Goal: Task Accomplishment & Management: Manage account settings

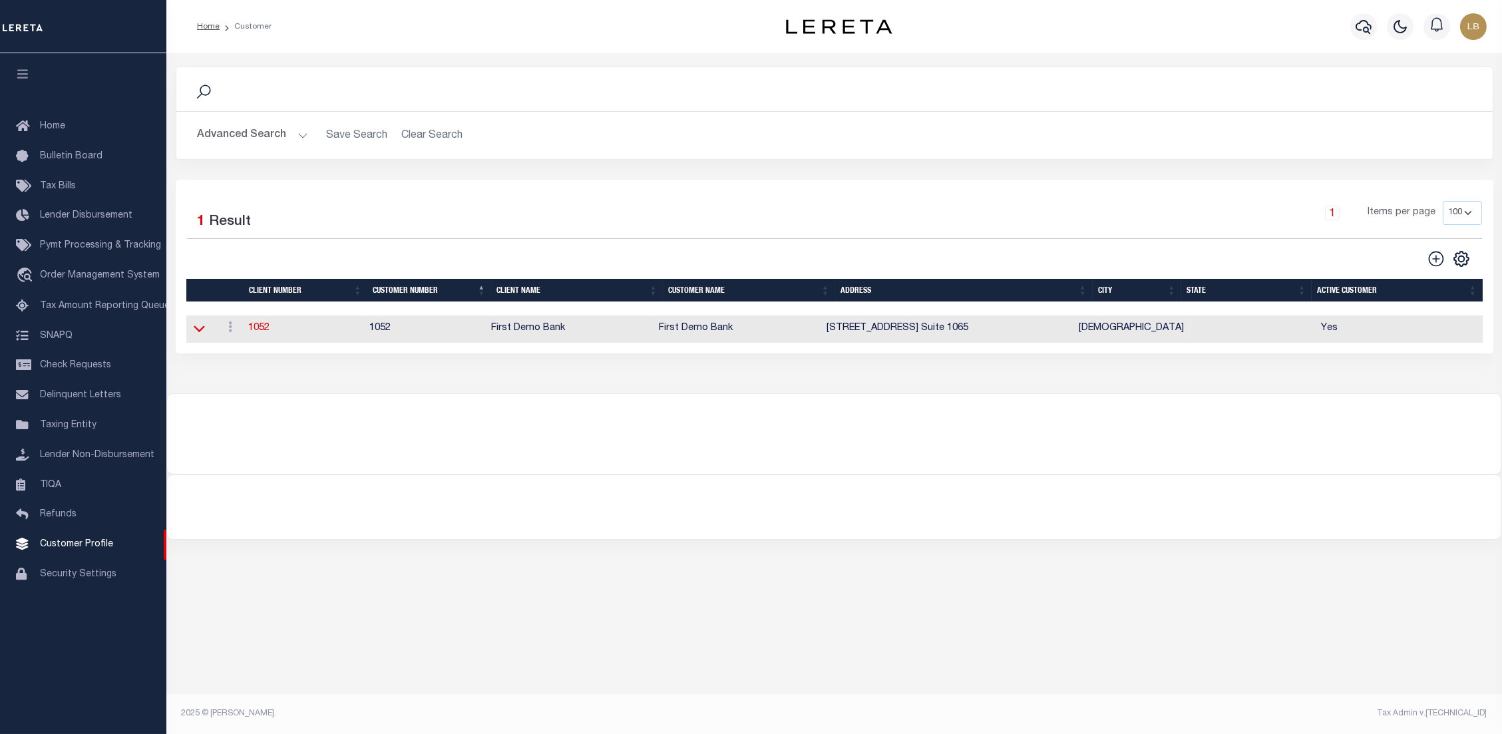
click at [198, 332] on icon at bounding box center [199, 329] width 11 height 14
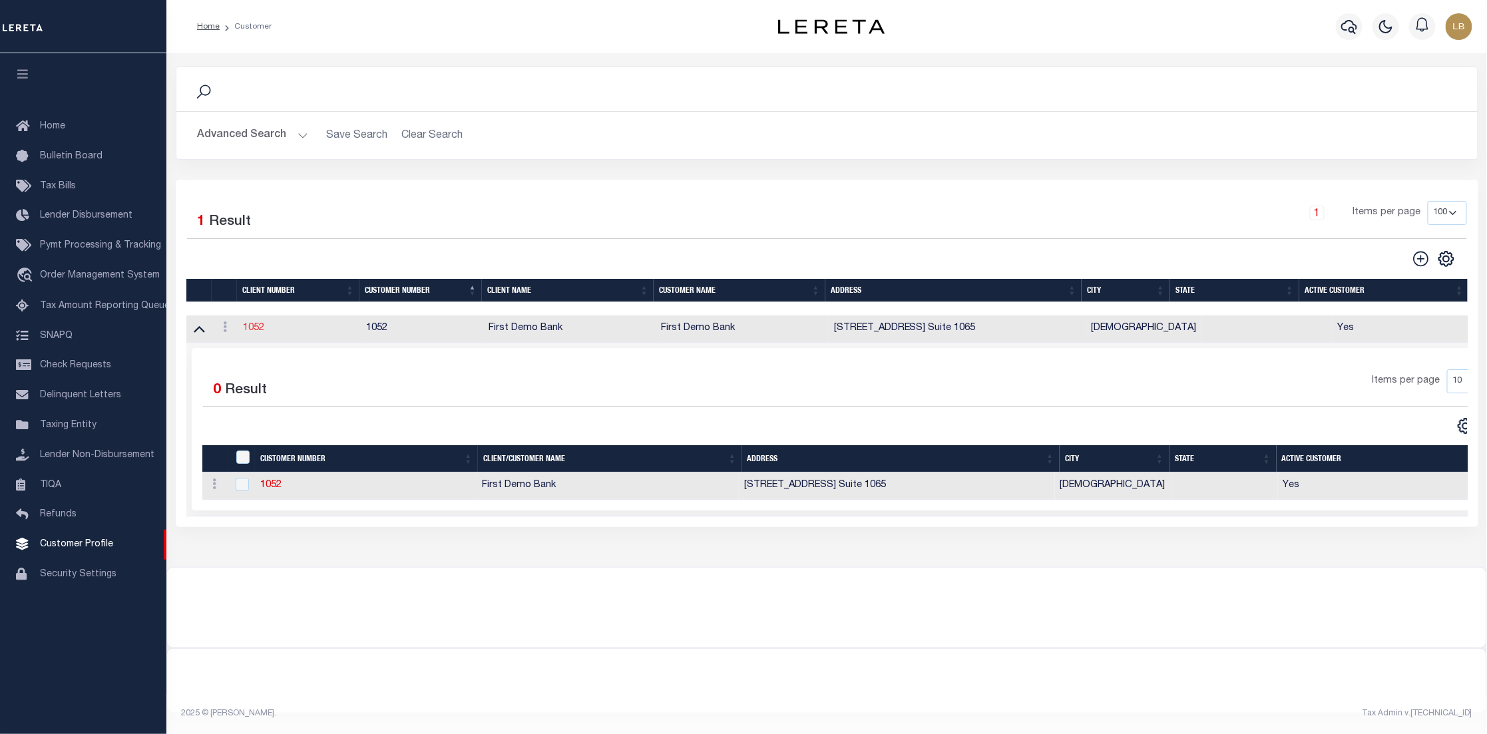
click at [261, 331] on link "1052" at bounding box center [253, 328] width 21 height 9
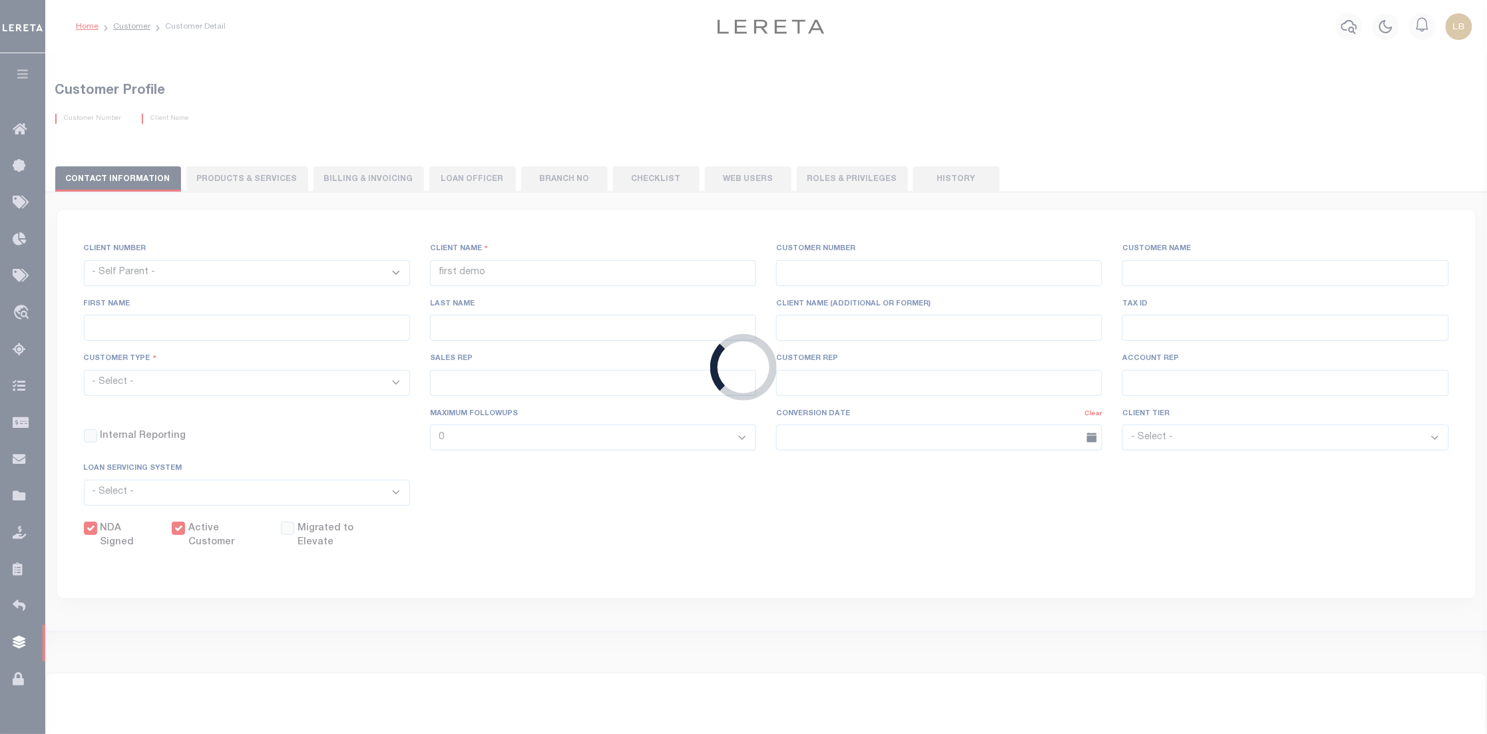
select select
type input "First Demo Bank"
type input "1052"
type input "First Demo Bank"
select select "Mixed Portfolio"
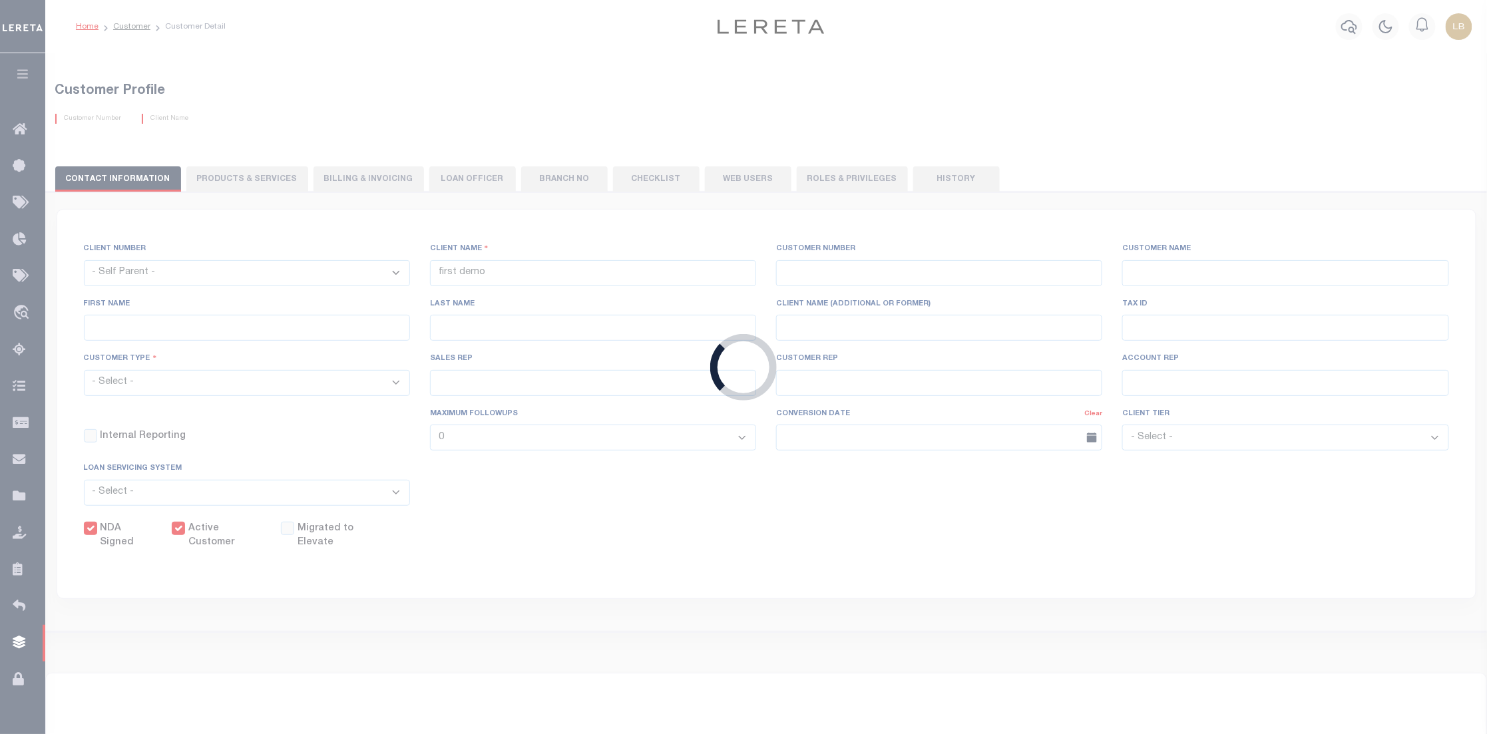
type input "[PERSON_NAME]"
type input "[DATE]"
select select "Tier 1"
checkbox input "true"
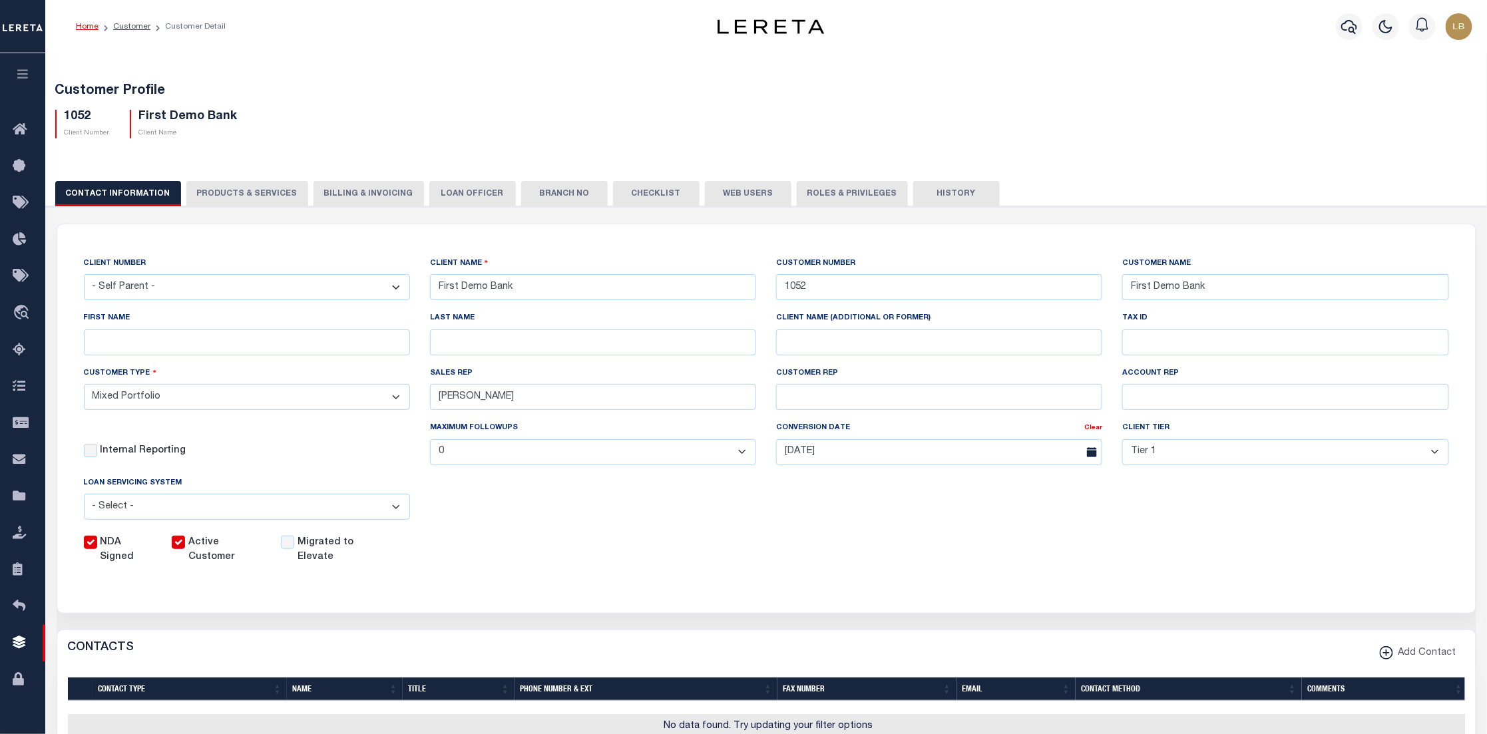
click at [741, 197] on button "Web Users" at bounding box center [748, 193] width 87 height 25
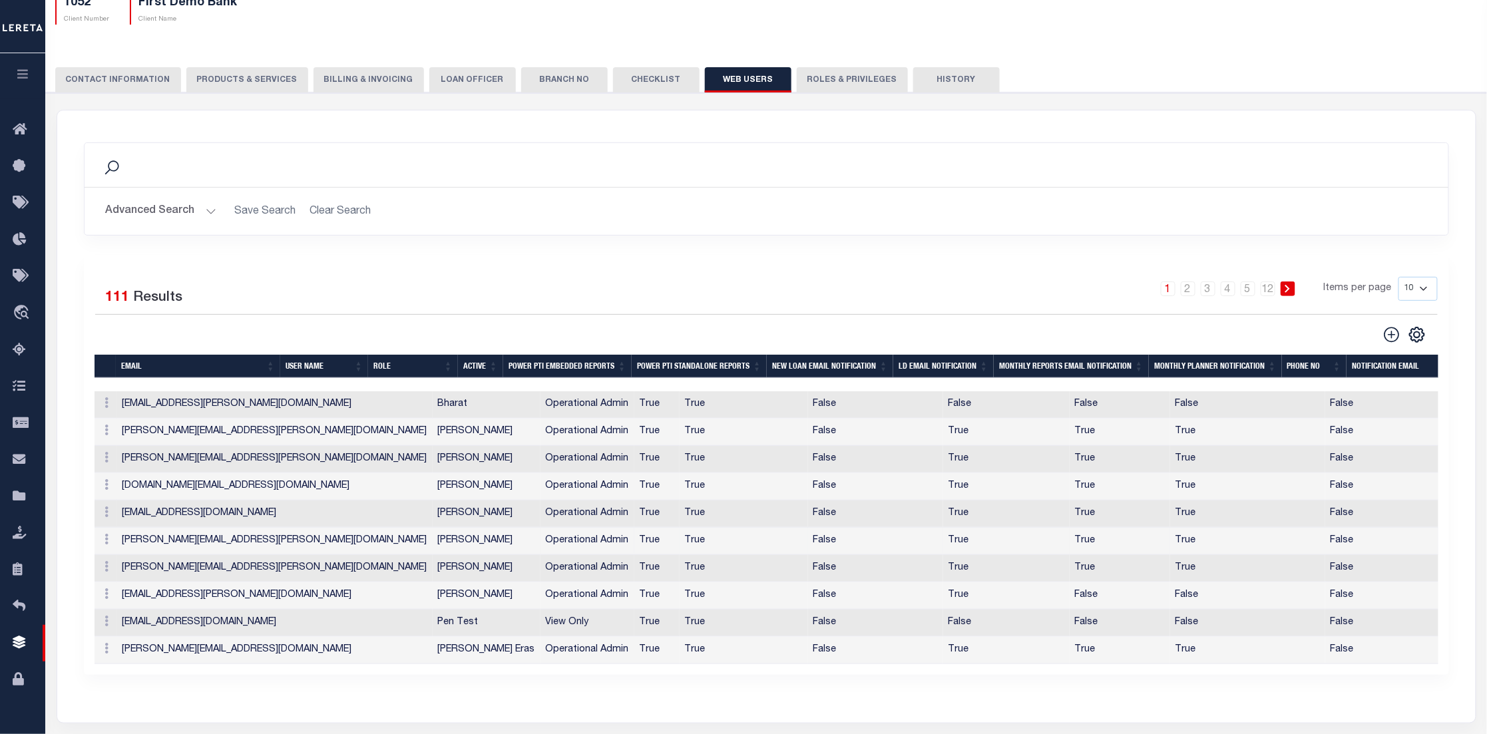
scroll to position [200, 0]
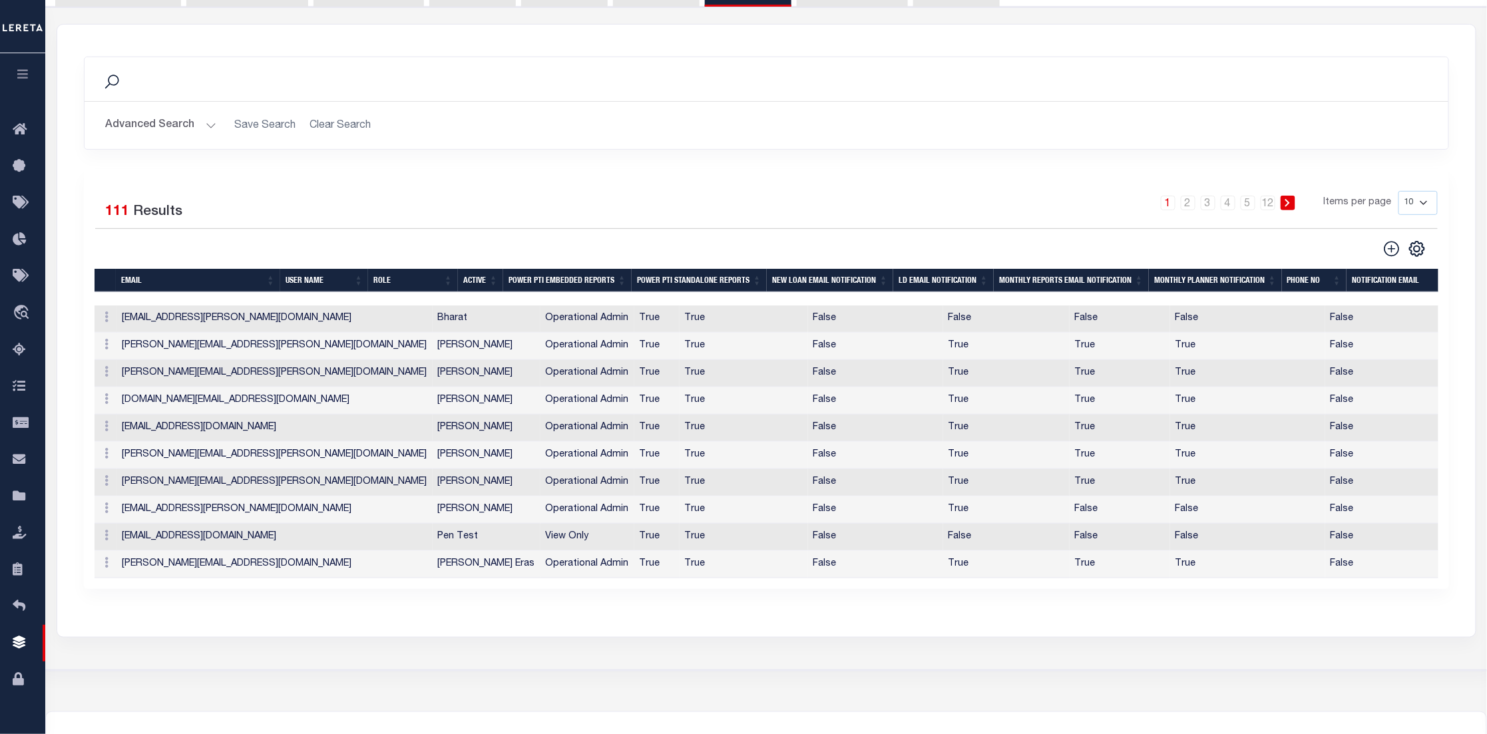
click at [112, 79] on icon at bounding box center [111, 81] width 17 height 17
click at [210, 125] on button "Advanced Search" at bounding box center [161, 125] width 111 height 26
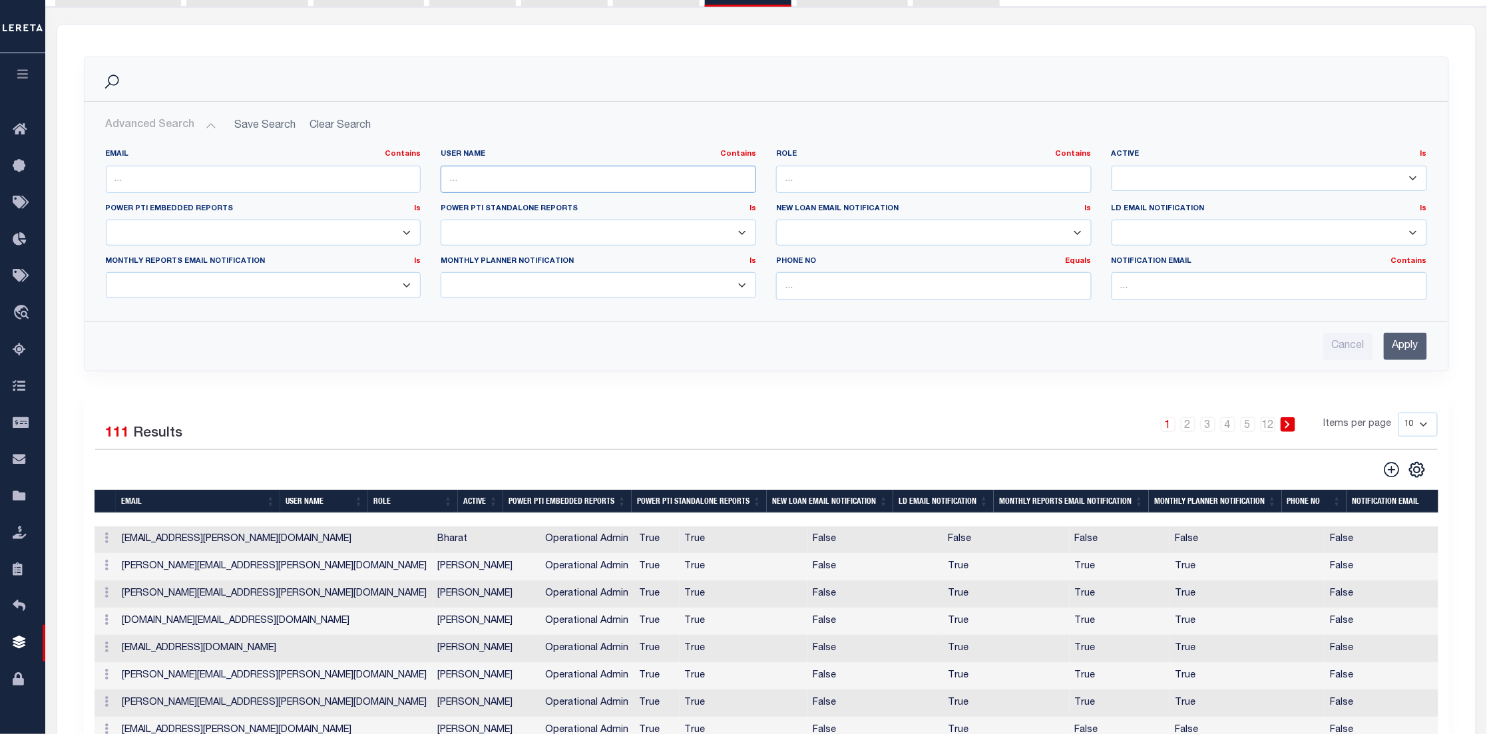
click at [631, 176] on input "text" at bounding box center [599, 179] width 316 height 27
type input "byrnes"
click at [1403, 345] on input "Apply" at bounding box center [1405, 346] width 43 height 27
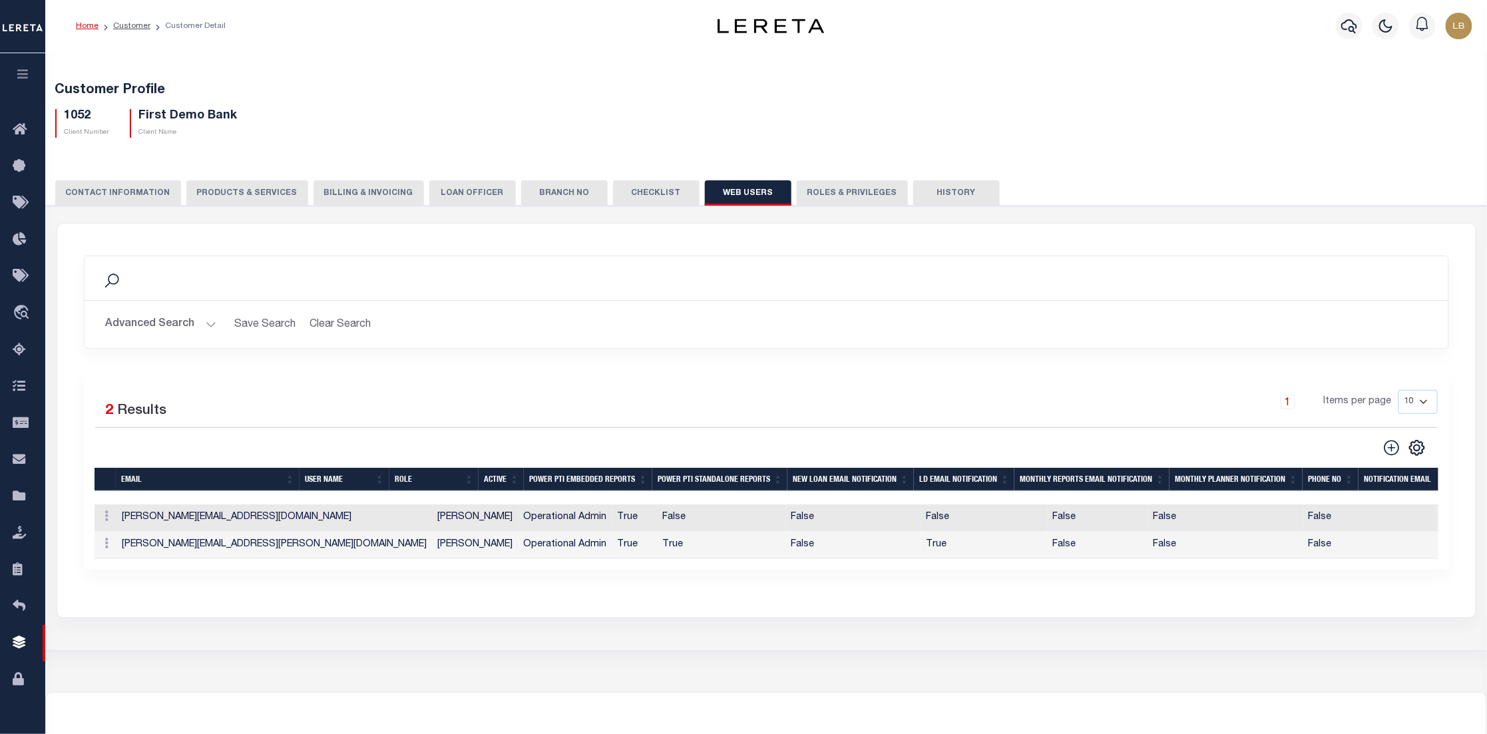
scroll to position [0, 0]
click at [128, 25] on link "Customer" at bounding box center [131, 27] width 37 height 8
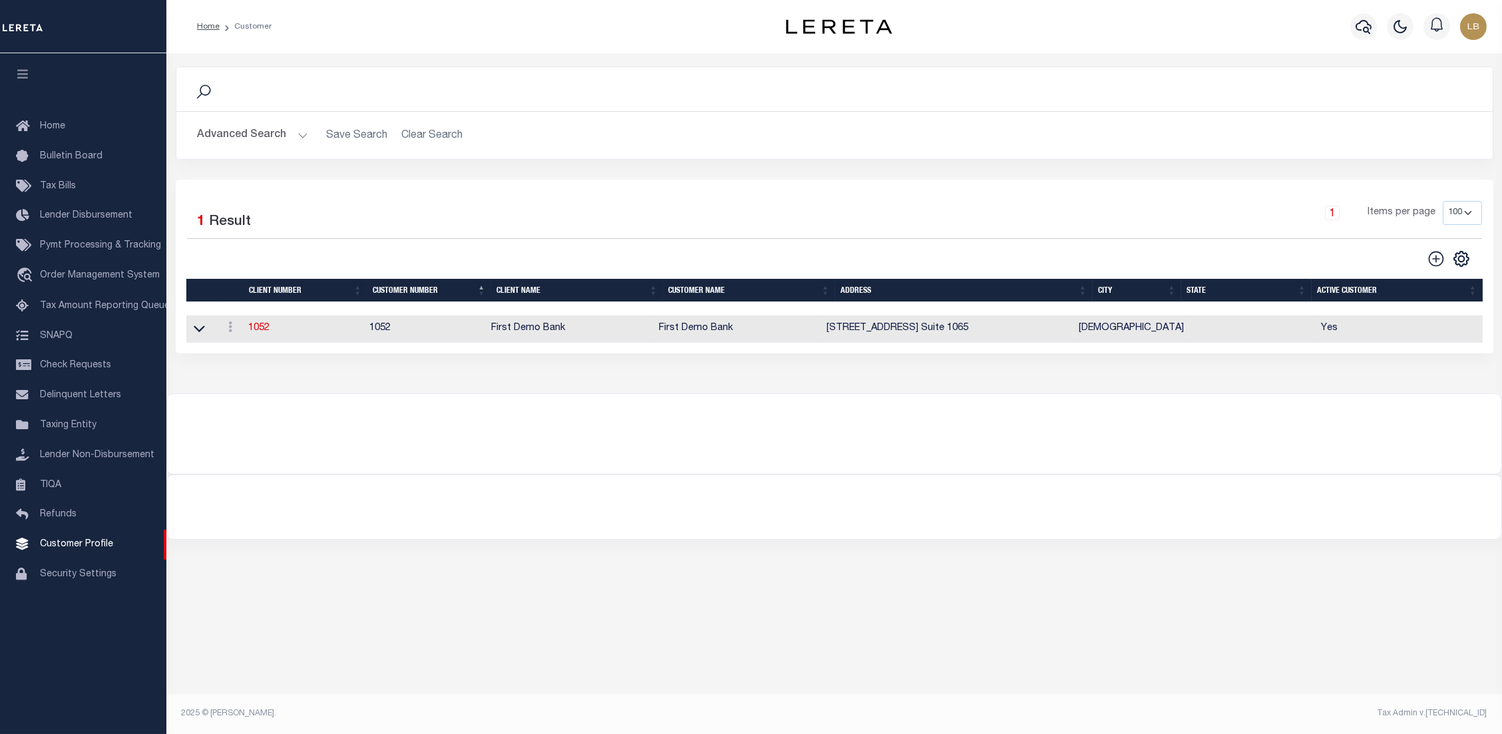
click at [262, 136] on button "Advanced Search" at bounding box center [253, 135] width 111 height 26
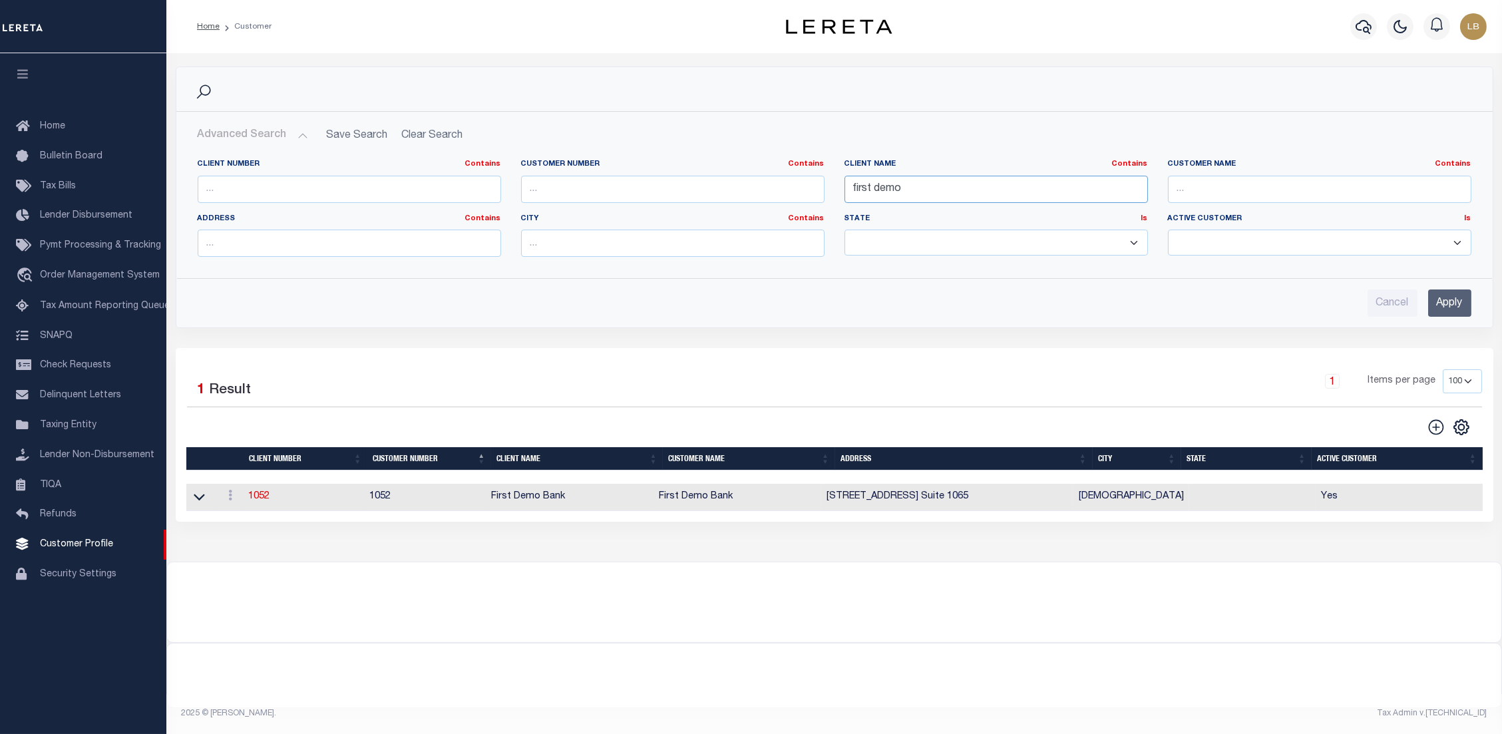
drag, startPoint x: 917, startPoint y: 191, endPoint x: 750, endPoint y: 187, distance: 167.8
click at [752, 186] on div "Client Number Contains Contains Is Customer Number Contains Contains Is Contains" at bounding box center [835, 213] width 1294 height 109
type input "2241"
click at [1451, 309] on input "Apply" at bounding box center [1450, 303] width 43 height 27
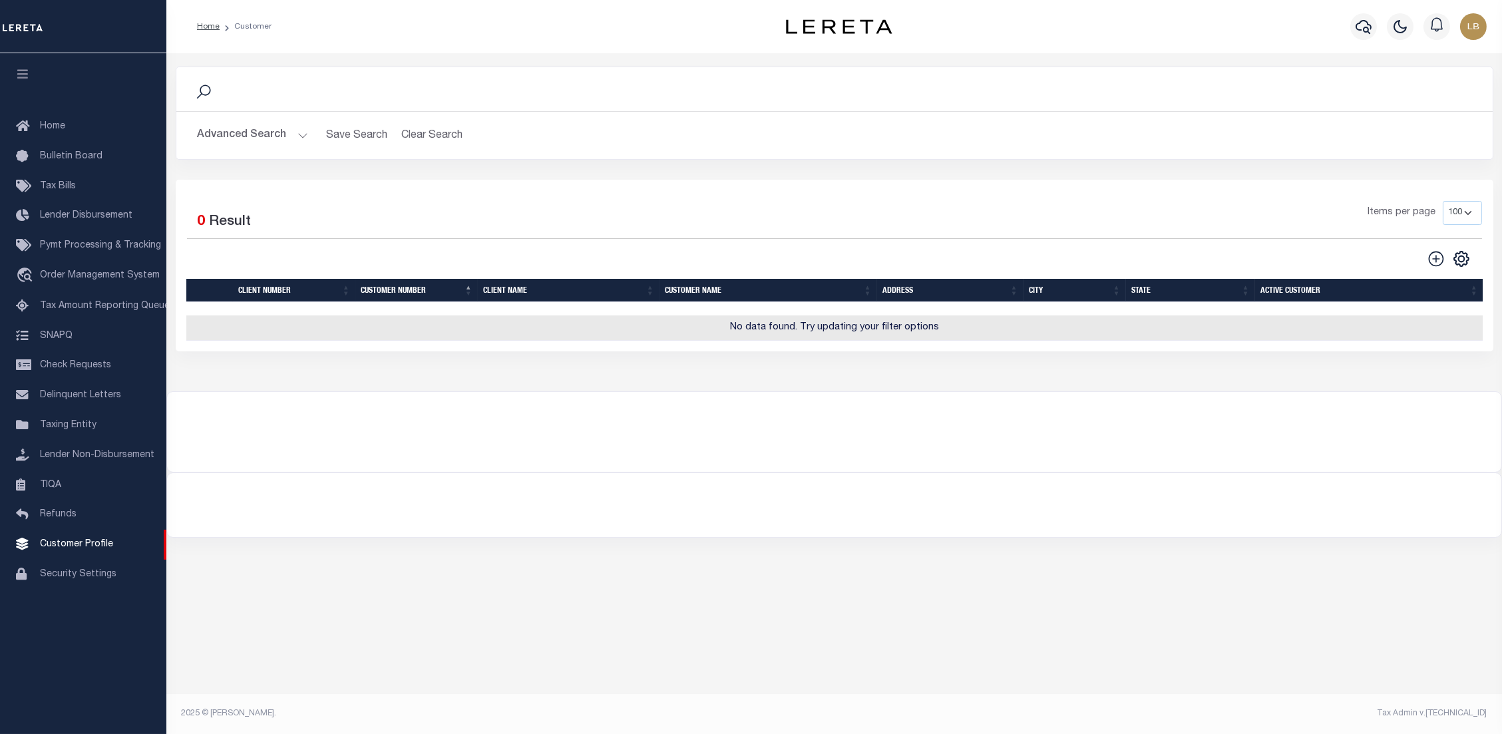
click at [302, 132] on button "Advanced Search" at bounding box center [253, 135] width 111 height 26
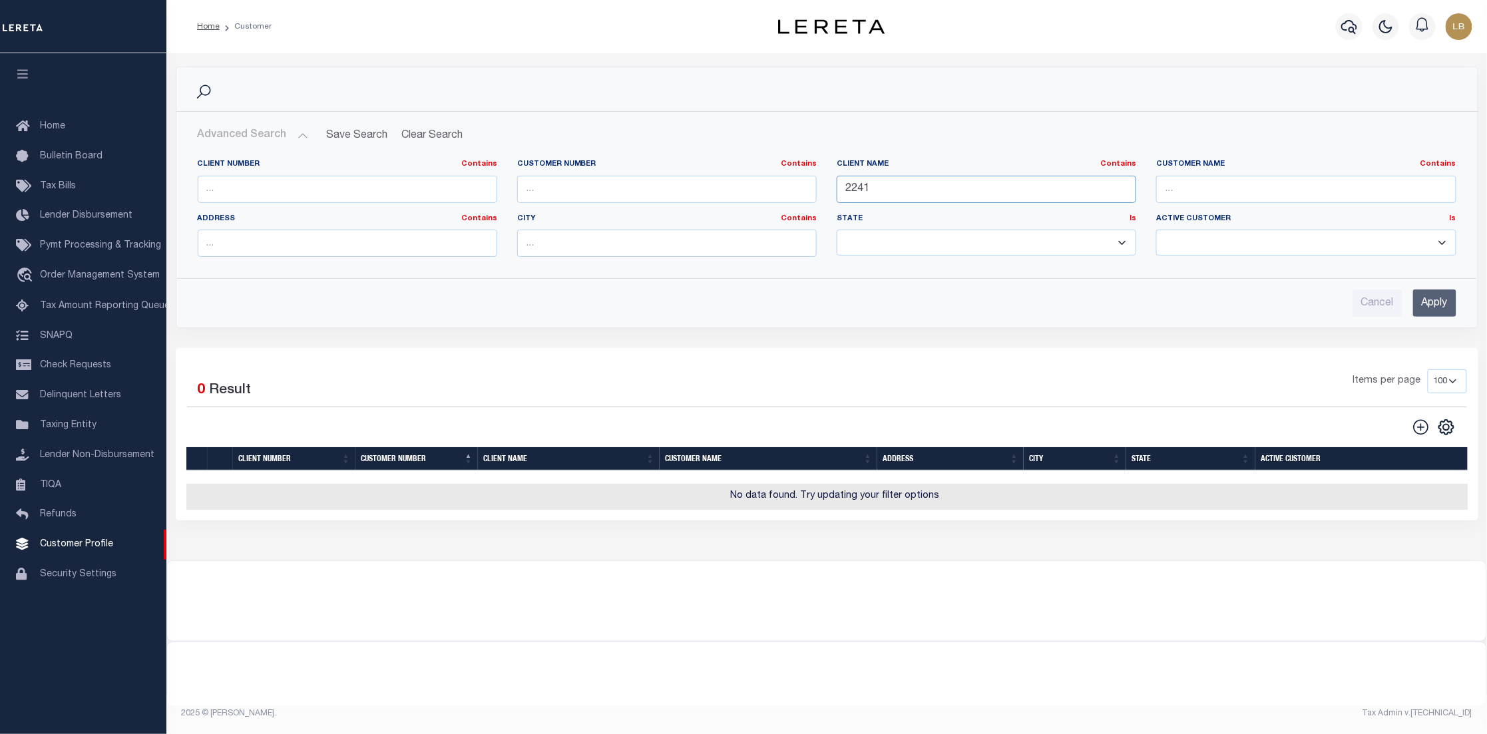
drag, startPoint x: 966, startPoint y: 192, endPoint x: 801, endPoint y: 168, distance: 166.2
click at [760, 182] on div "Client Number Contains Contains Is Customer Number Contains Contains Is Contains" at bounding box center [827, 213] width 1279 height 109
click at [545, 196] on input "text" at bounding box center [667, 189] width 300 height 27
type input "2241"
click at [1433, 306] on input "Apply" at bounding box center [1434, 303] width 43 height 27
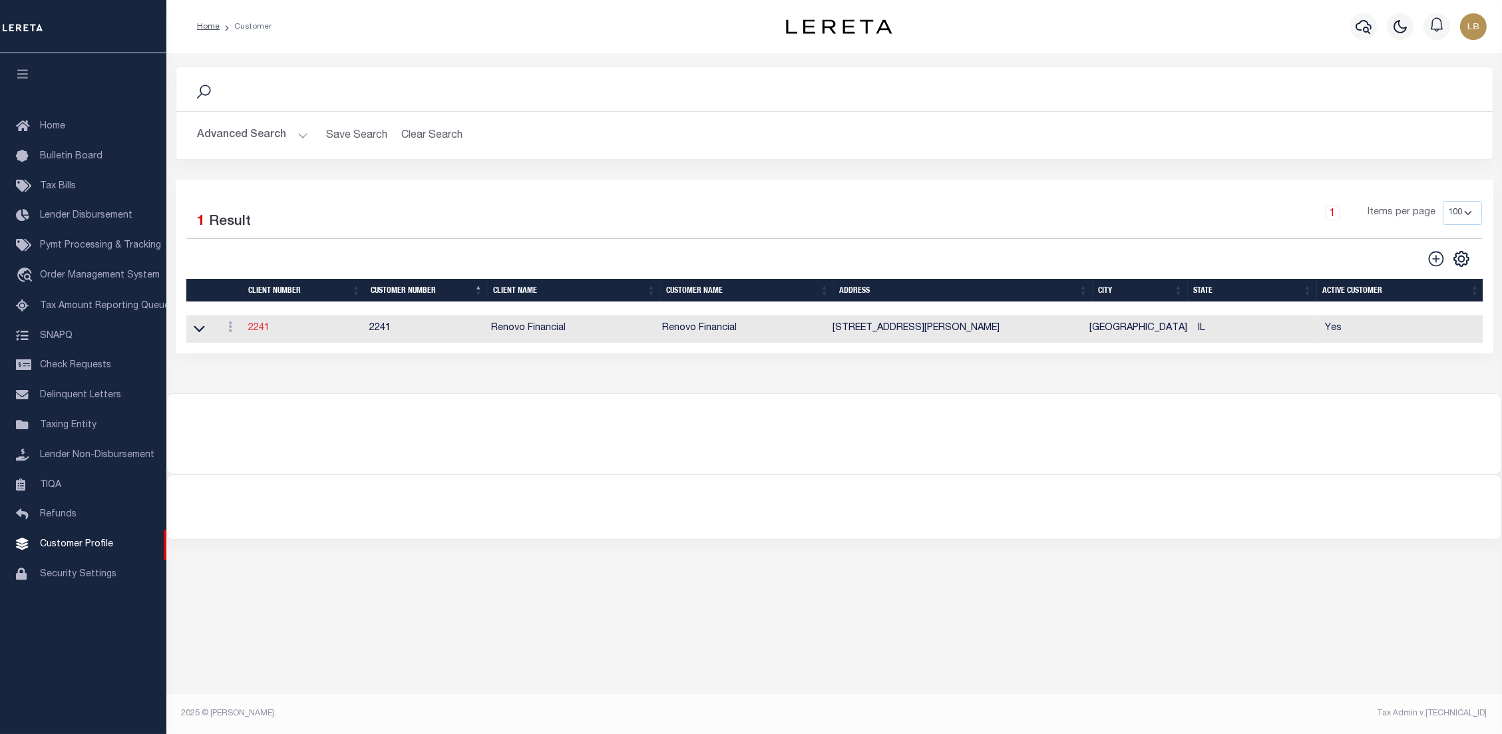
click at [258, 328] on link "2241" at bounding box center [258, 328] width 21 height 9
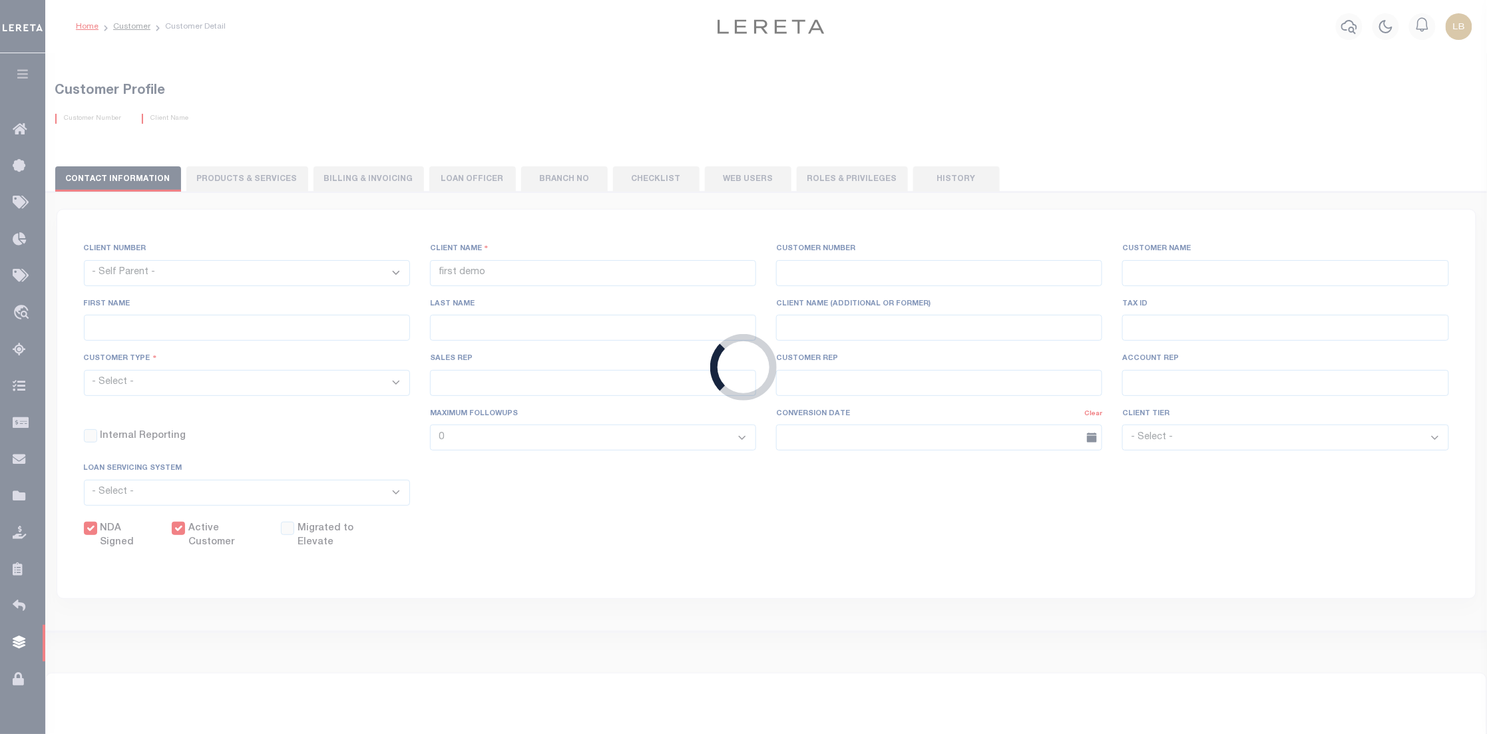
select select
type input "Renovo Financial"
type input "2241"
type input "Renovo Financial"
type input "Steven"
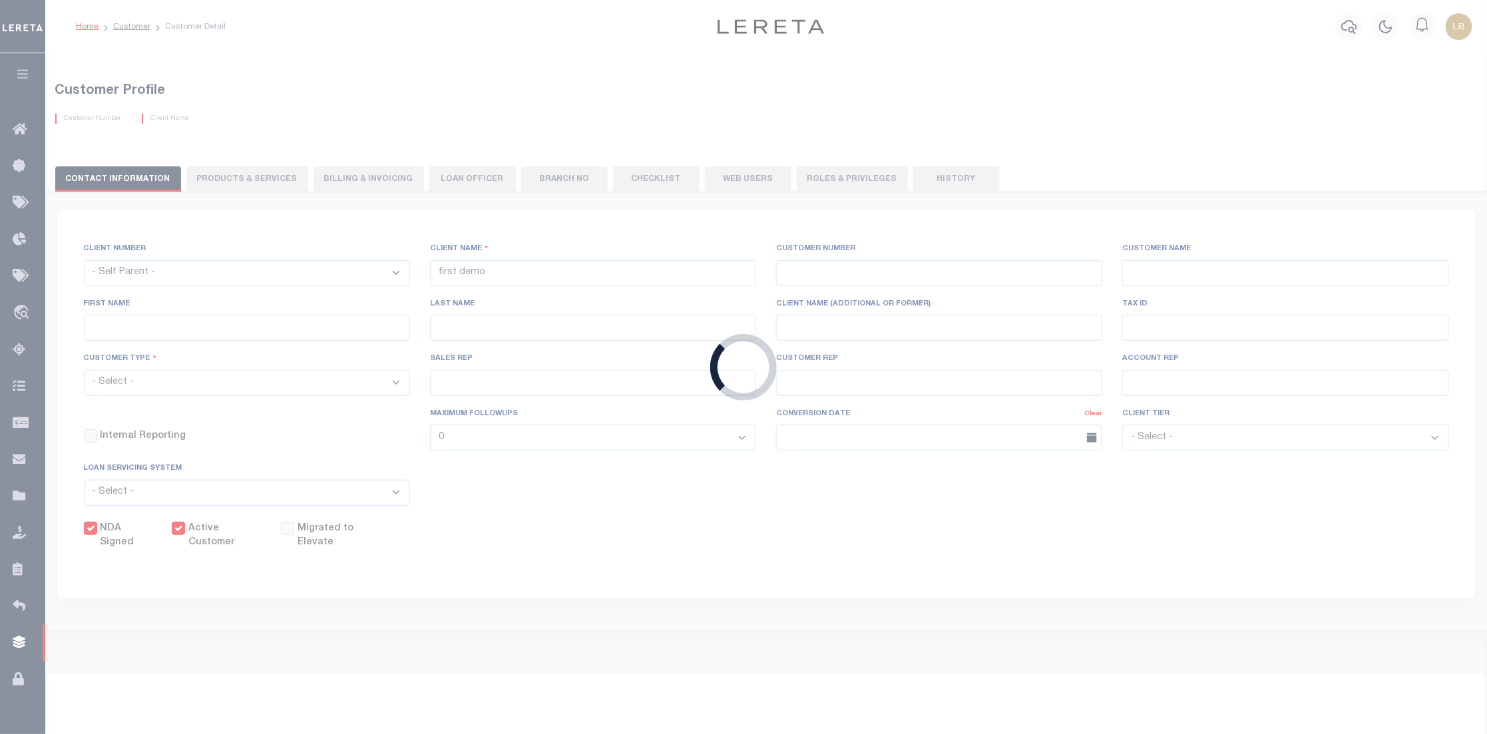
type input "Klemp"
select select "Mixed Portfolio"
type input "Tiffany Stringfellow"
type input "Barbara Kendrick"
type input "Debbie Vecellio"
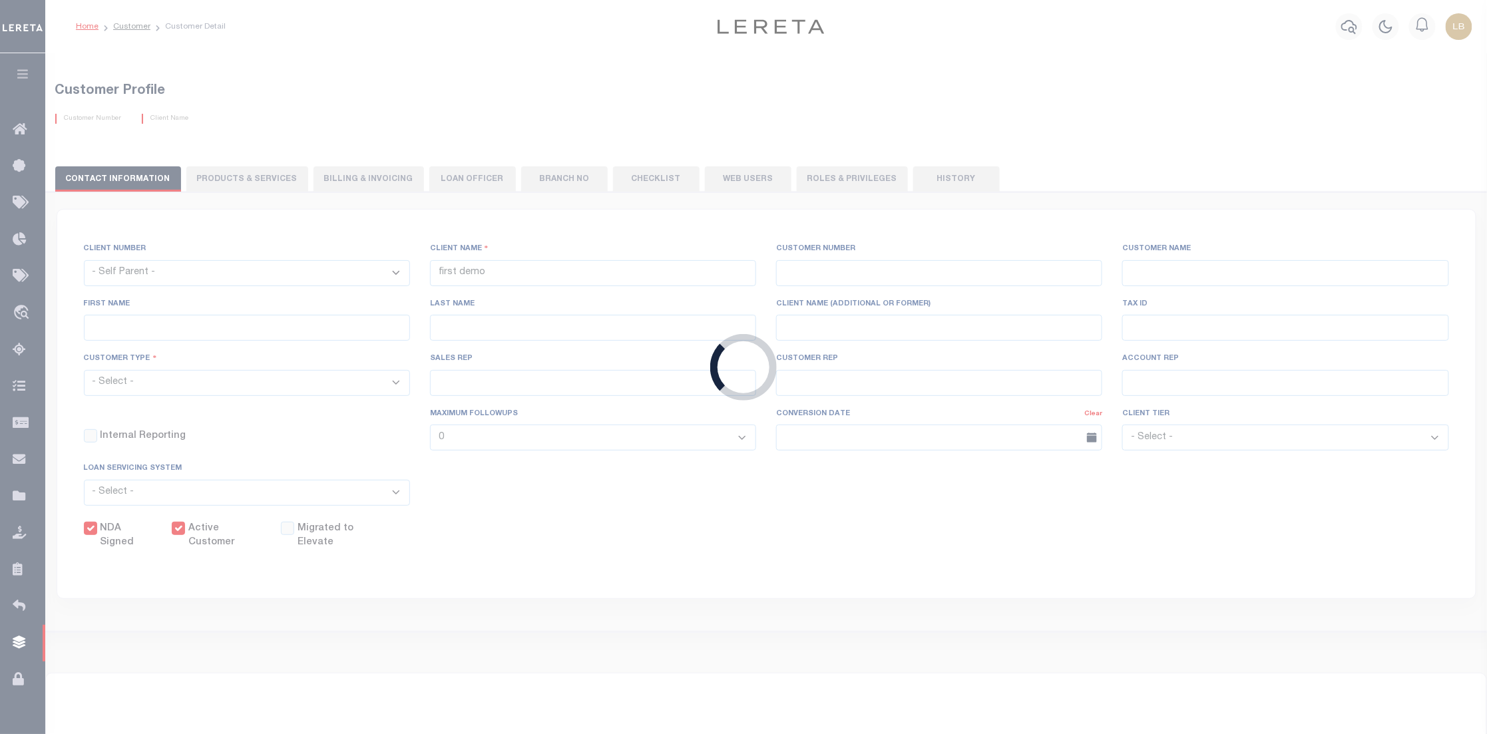
checkbox input "true"
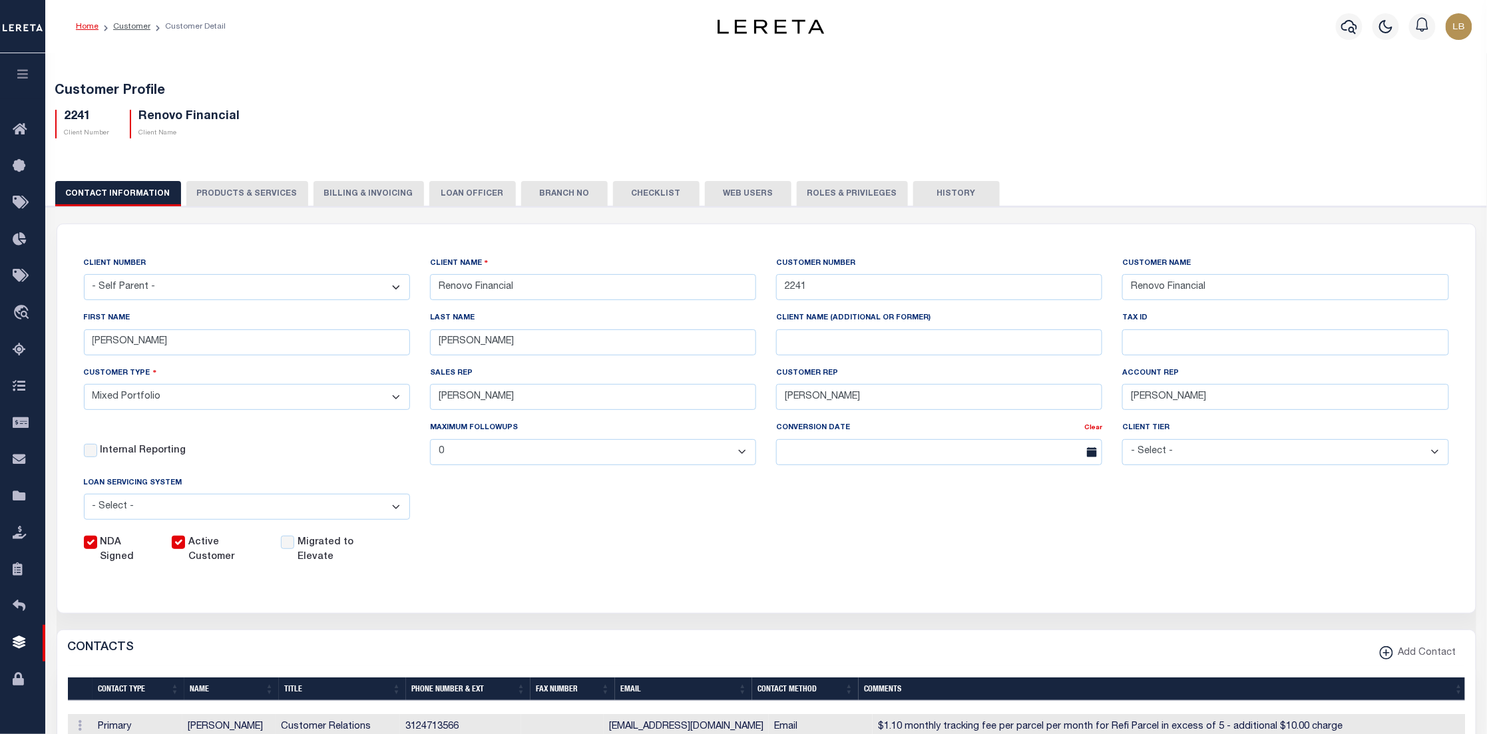
click at [738, 197] on button "Web Users" at bounding box center [748, 193] width 87 height 25
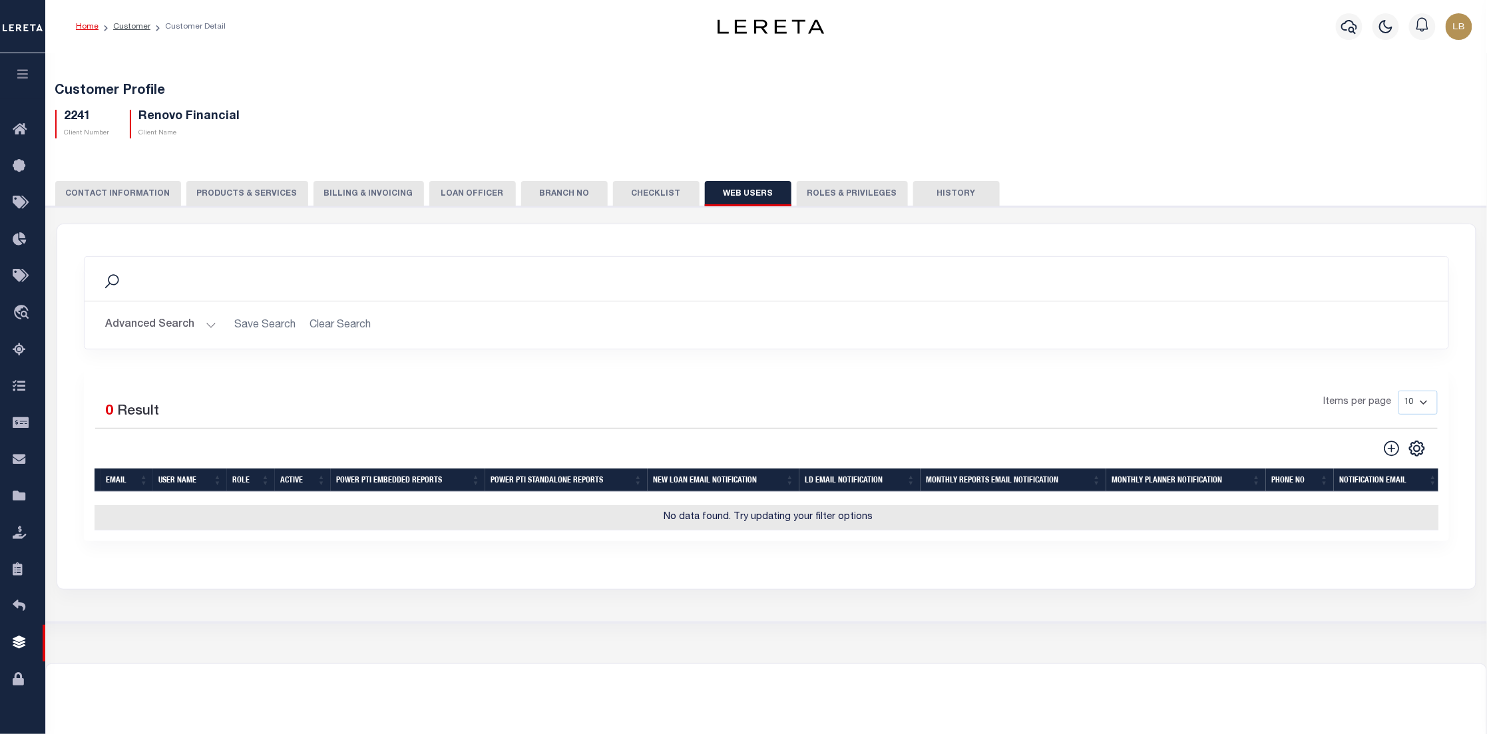
drag, startPoint x: 399, startPoint y: 248, endPoint x: 337, endPoint y: 220, distance: 67.6
click at [400, 248] on div "Search Advanced Search Save Search Clear Search WebUsersGridWrapper_dynamictabl…" at bounding box center [766, 398] width 1419 height 349
click at [727, 192] on button "Web Users" at bounding box center [748, 193] width 87 height 25
click at [203, 325] on button "Advanced Search" at bounding box center [161, 325] width 111 height 26
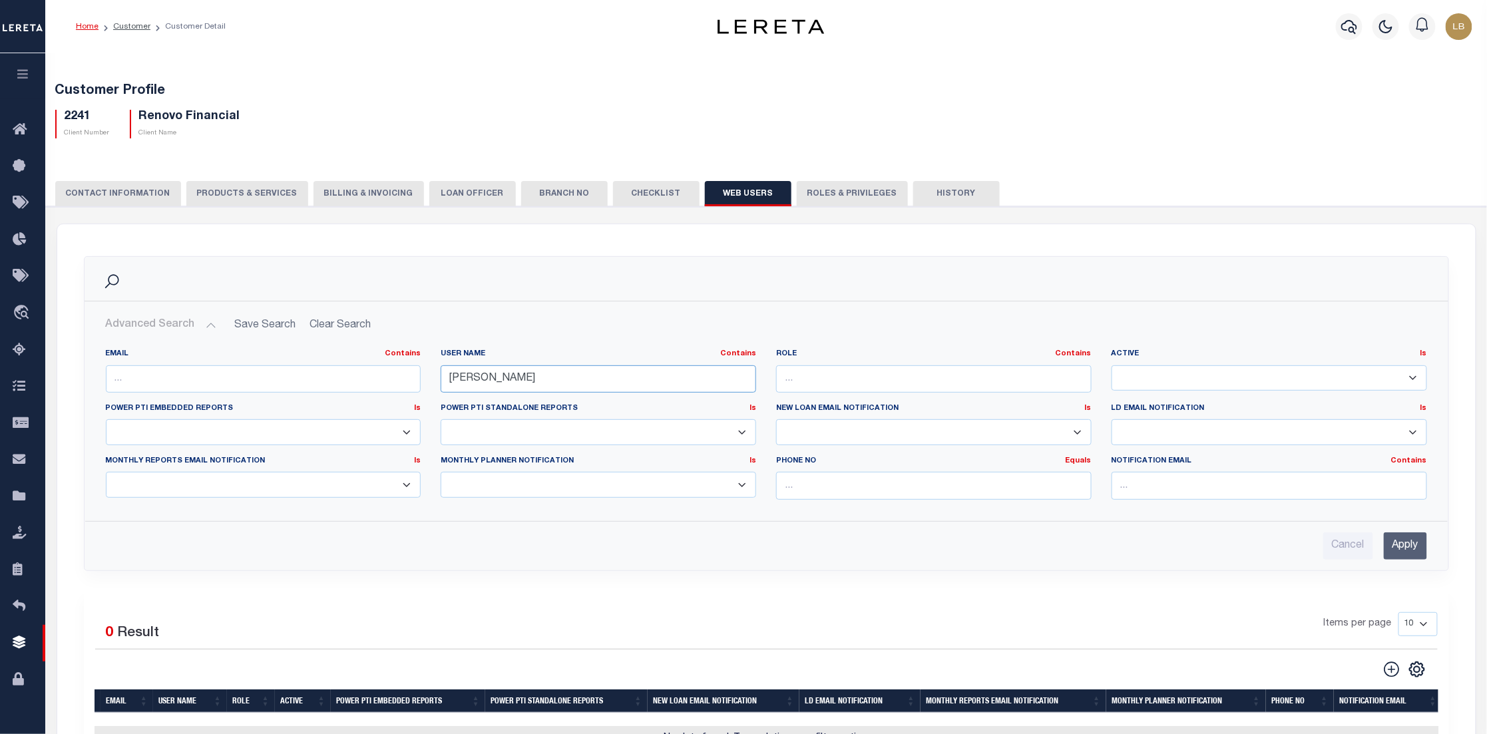
drag, startPoint x: 589, startPoint y: 381, endPoint x: 348, endPoint y: 341, distance: 244.2
click at [348, 341] on div "EMAIL Contains Contains Is USER NAME Contains Contains Is byrnes Contains Conta…" at bounding box center [766, 424] width 1363 height 172
click at [1412, 549] on input "Apply" at bounding box center [1405, 546] width 43 height 27
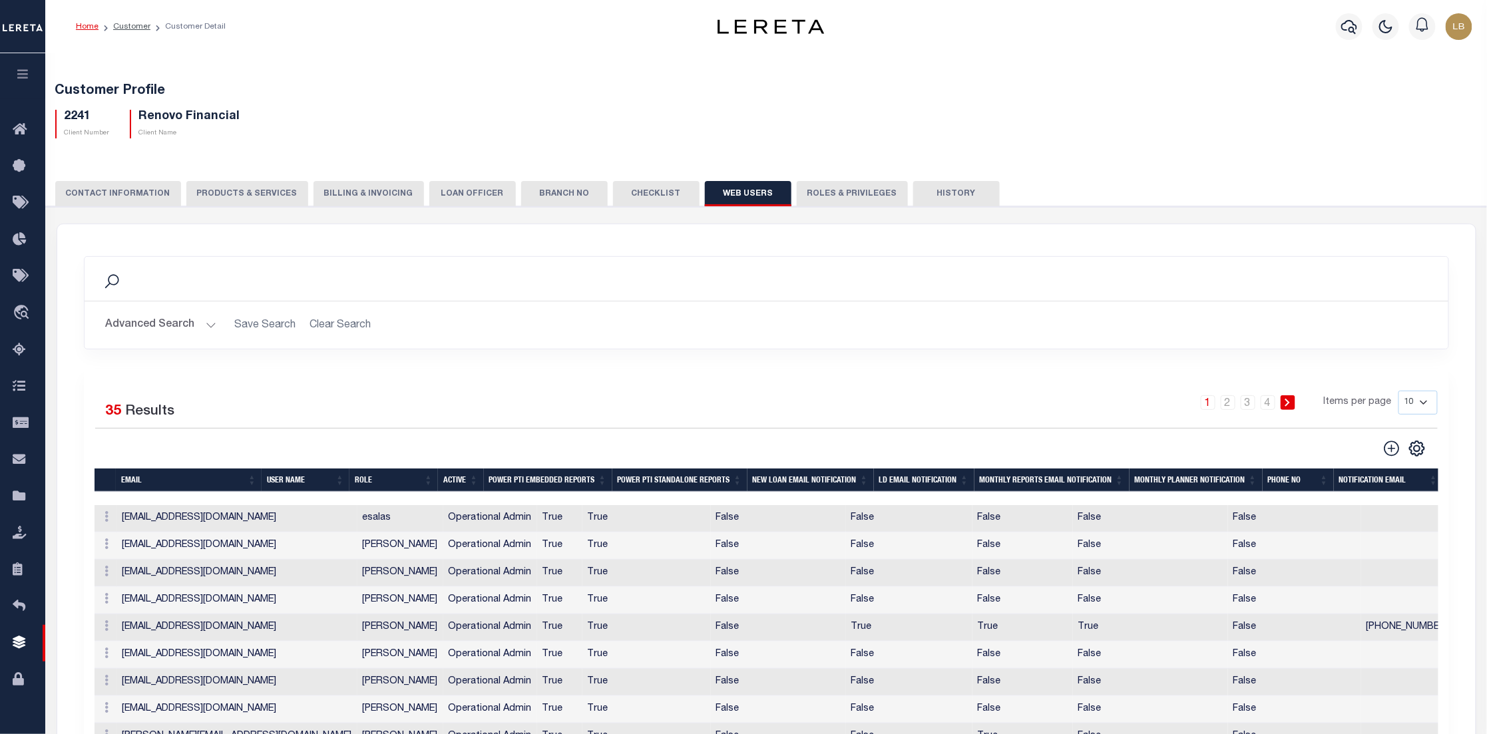
click at [208, 325] on button "Advanced Search" at bounding box center [161, 325] width 111 height 26
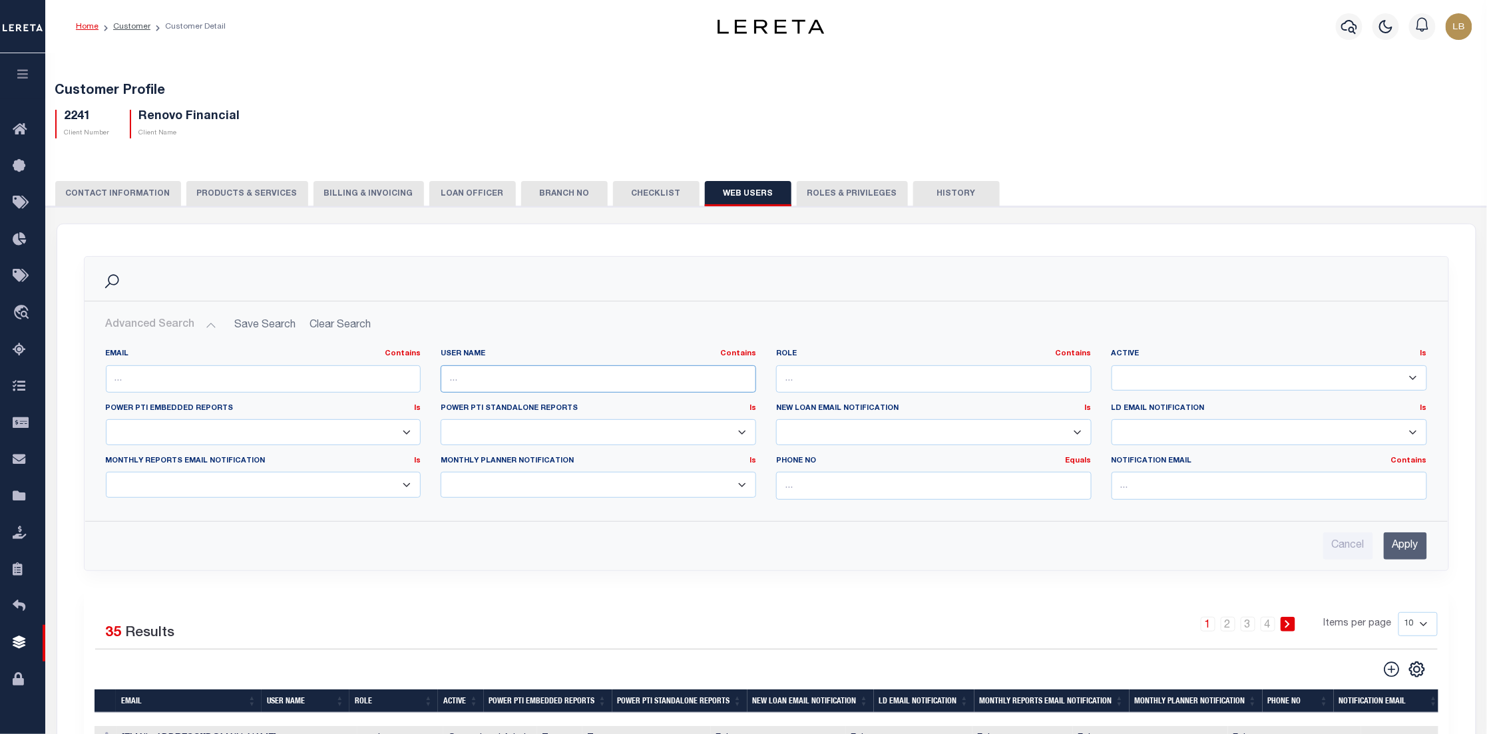
click at [503, 378] on input "text" at bounding box center [599, 378] width 316 height 27
type input "[PERSON_NAME]"
click at [1402, 546] on input "Apply" at bounding box center [1405, 546] width 43 height 27
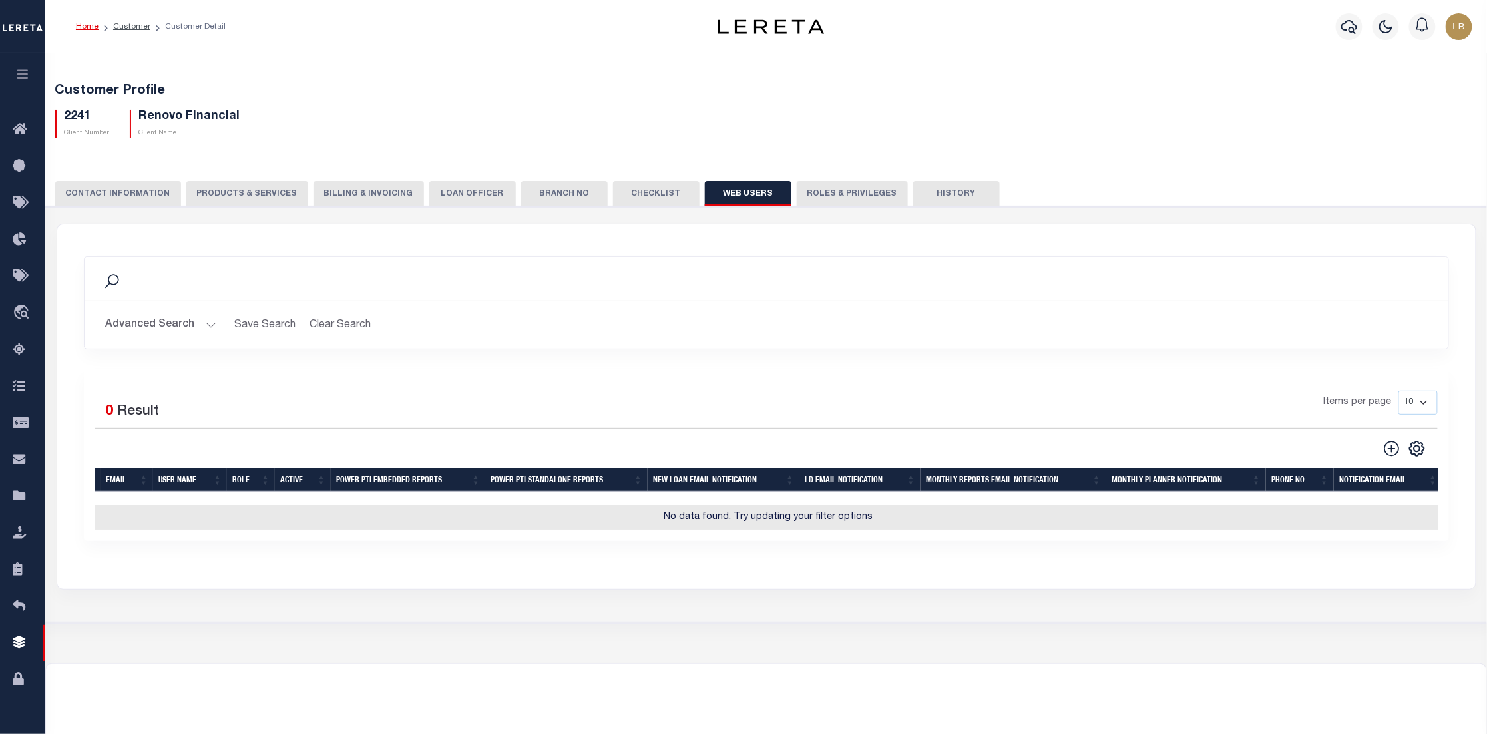
click at [206, 322] on button "Advanced Search" at bounding box center [161, 325] width 111 height 26
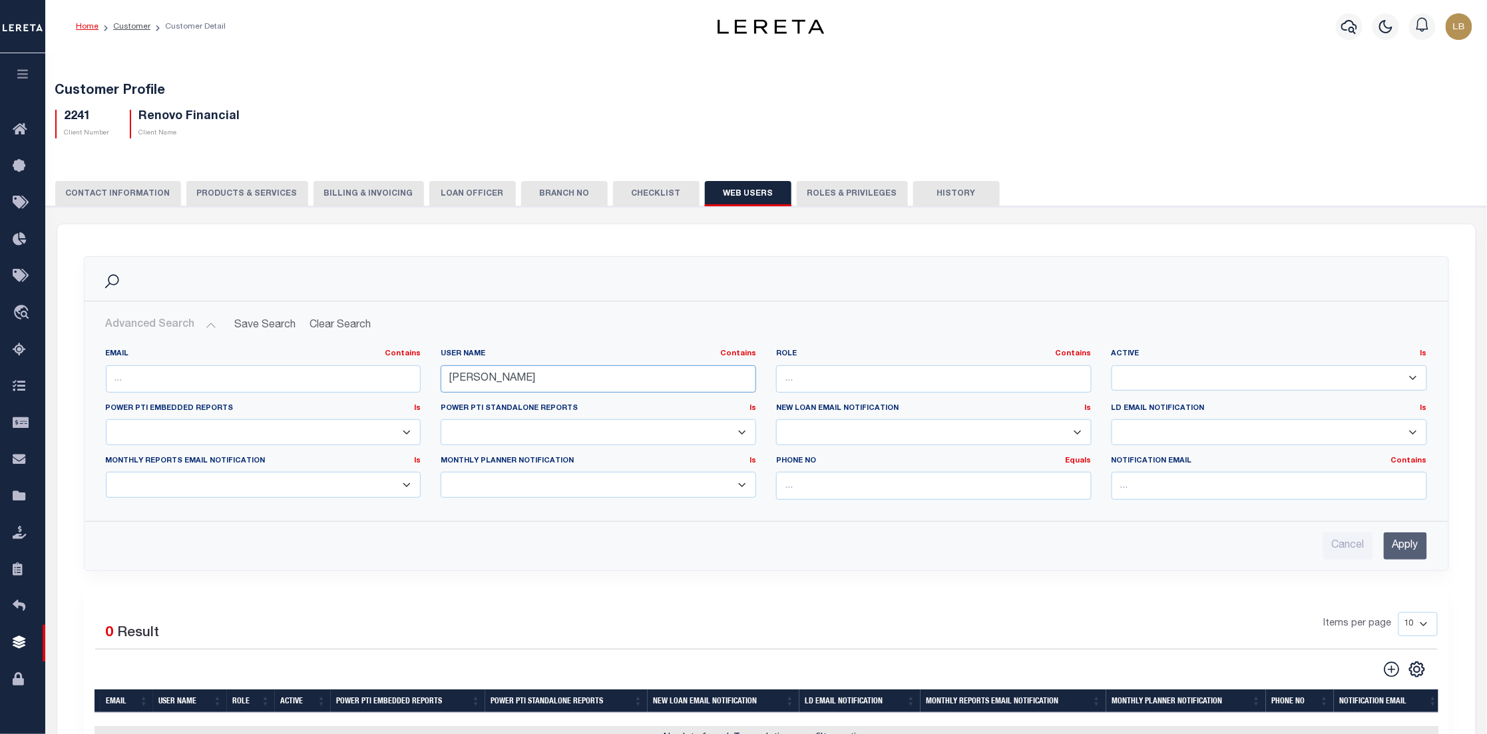
drag, startPoint x: 562, startPoint y: 377, endPoint x: 355, endPoint y: 365, distance: 207.3
click at [355, 365] on div "EMAIL Contains Contains Is USER NAME Contains Contains Is lou Contains Contains" at bounding box center [766, 429] width 1341 height 161
click at [1413, 549] on input "Apply" at bounding box center [1405, 546] width 43 height 27
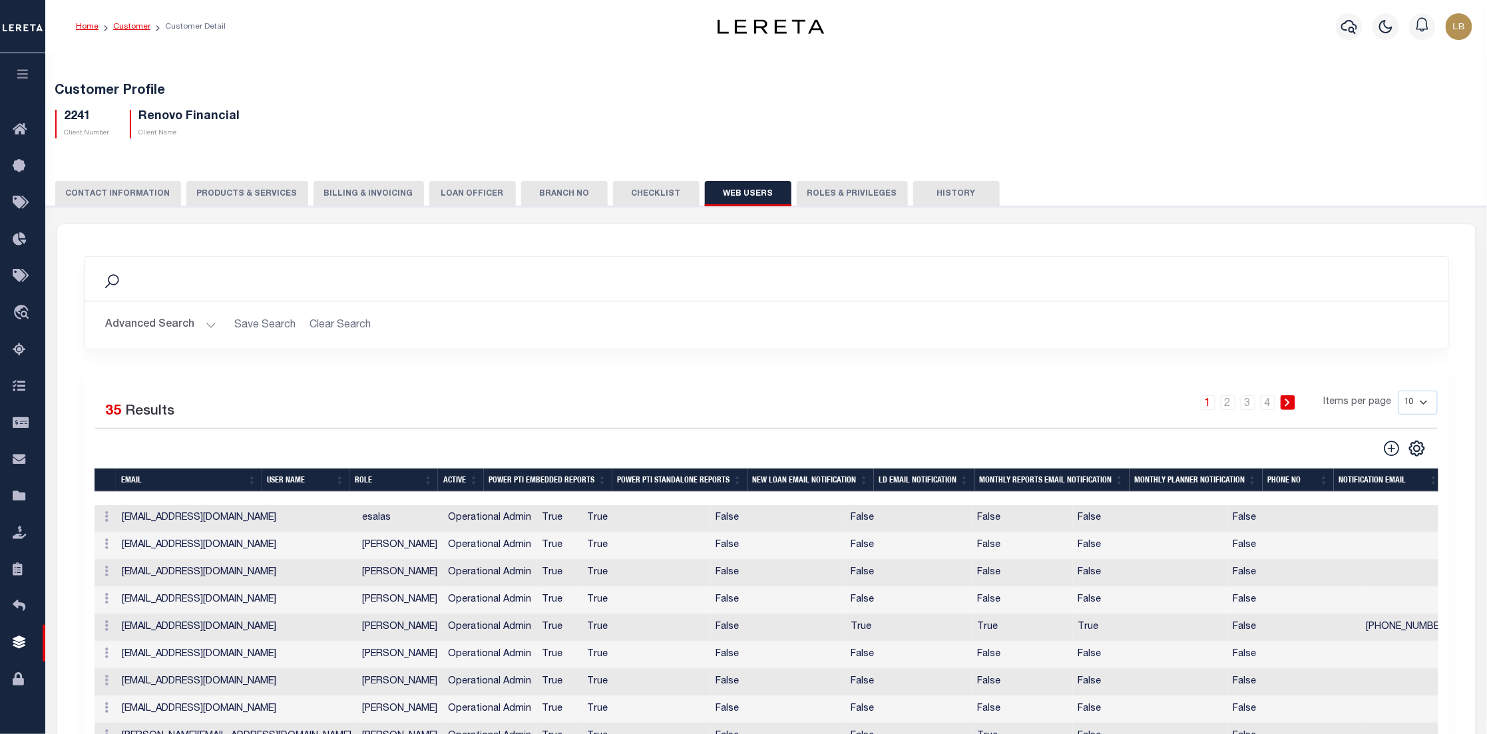
click at [140, 27] on link "Customer" at bounding box center [131, 27] width 37 height 8
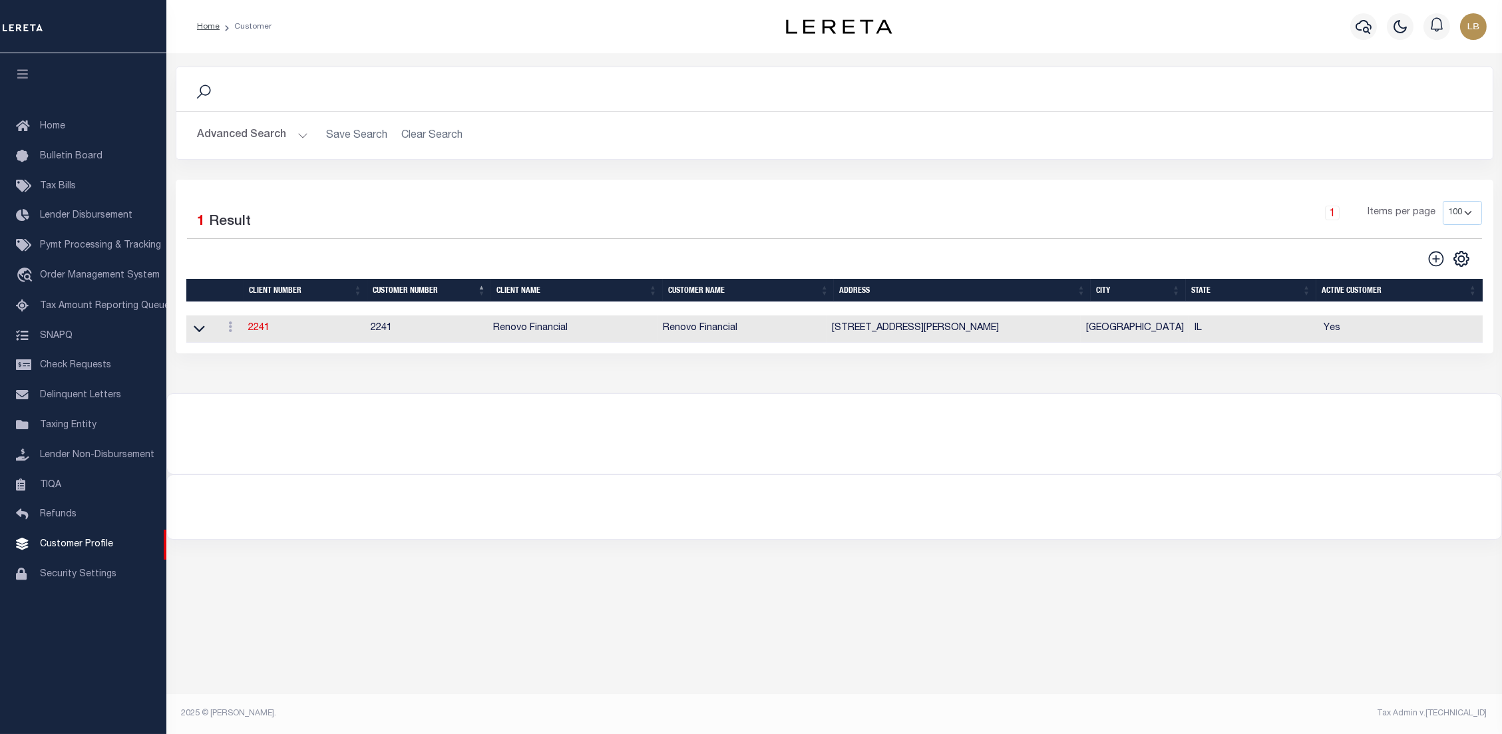
click at [298, 140] on button "Advanced Search" at bounding box center [253, 135] width 111 height 26
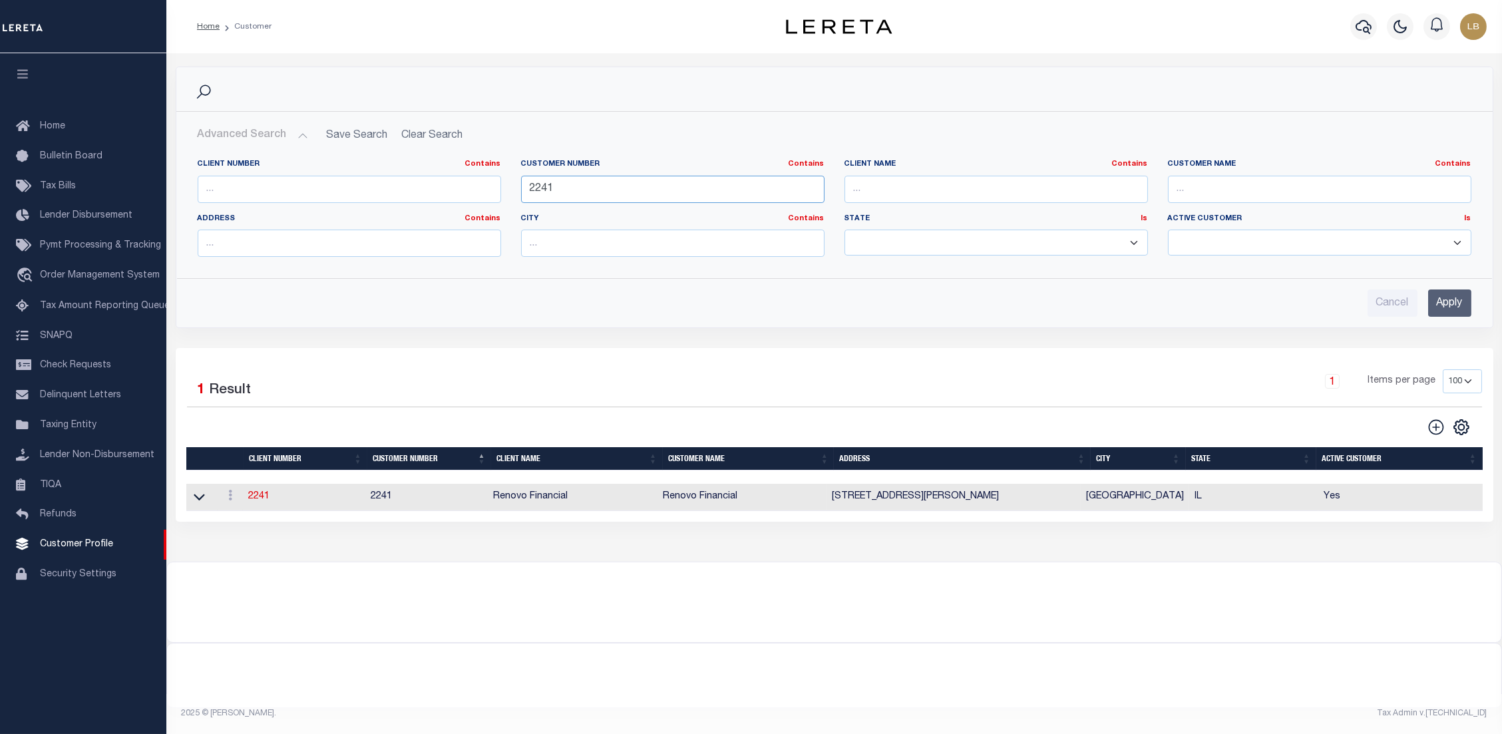
click at [569, 188] on input "2241" at bounding box center [673, 189] width 304 height 27
type input "2240"
drag, startPoint x: 1482, startPoint y: 301, endPoint x: 1466, endPoint y: 302, distance: 15.4
click at [1478, 302] on div "Cancel Apply" at bounding box center [834, 298] width 1295 height 38
click at [1462, 305] on input "Apply" at bounding box center [1450, 303] width 43 height 27
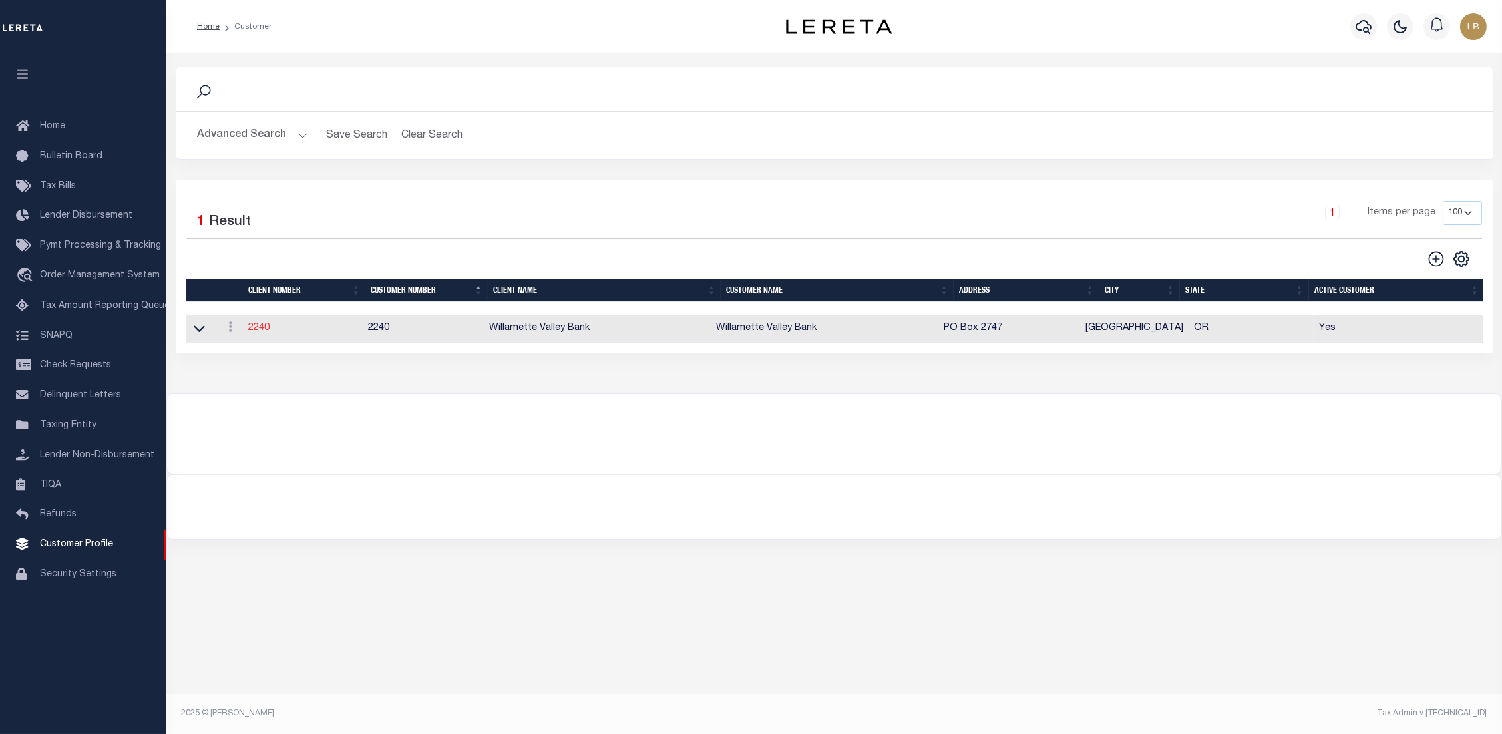
click at [257, 328] on link "2240" at bounding box center [258, 328] width 21 height 9
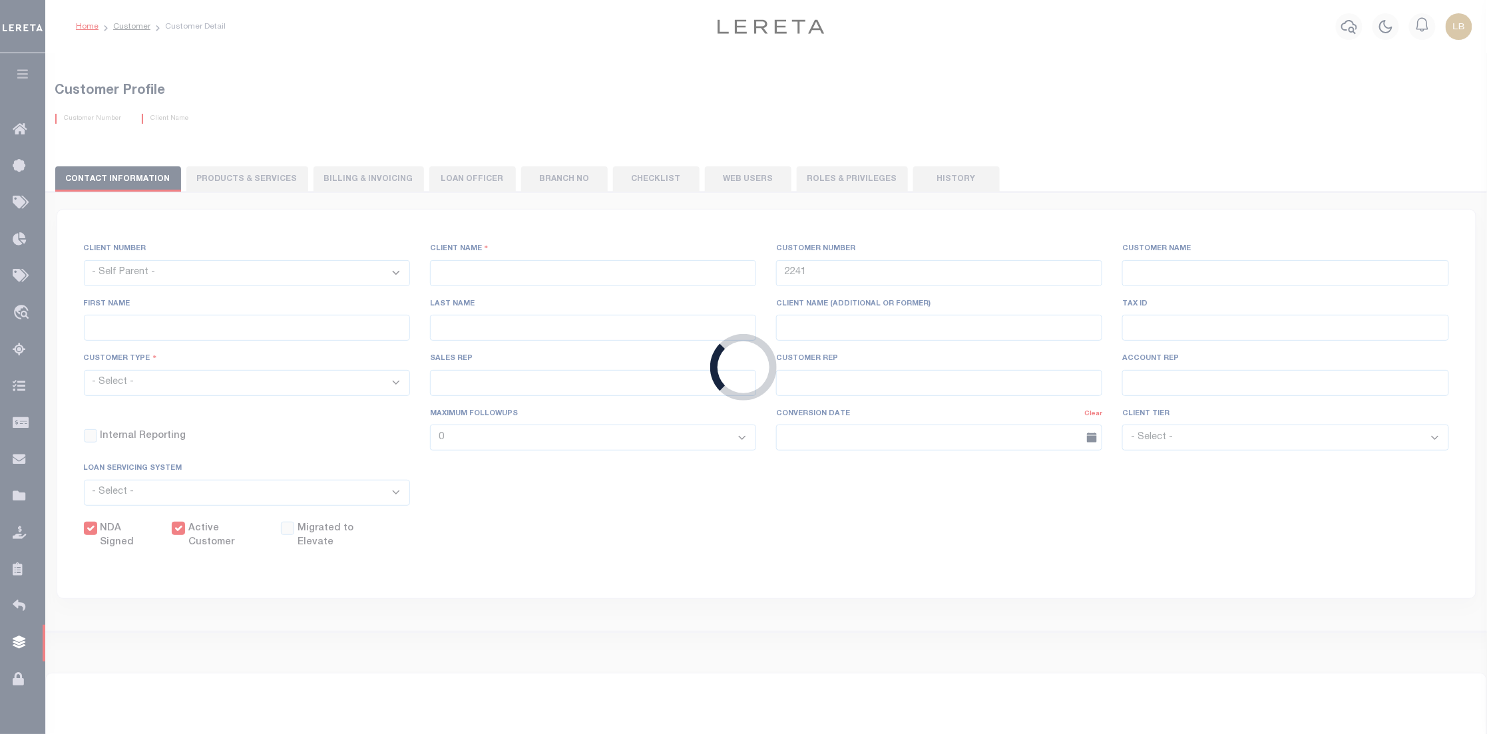
select select
type input "Willamette Valley Bank"
type input "2240"
type input "Willamette Valley Bank"
type input "Michelle"
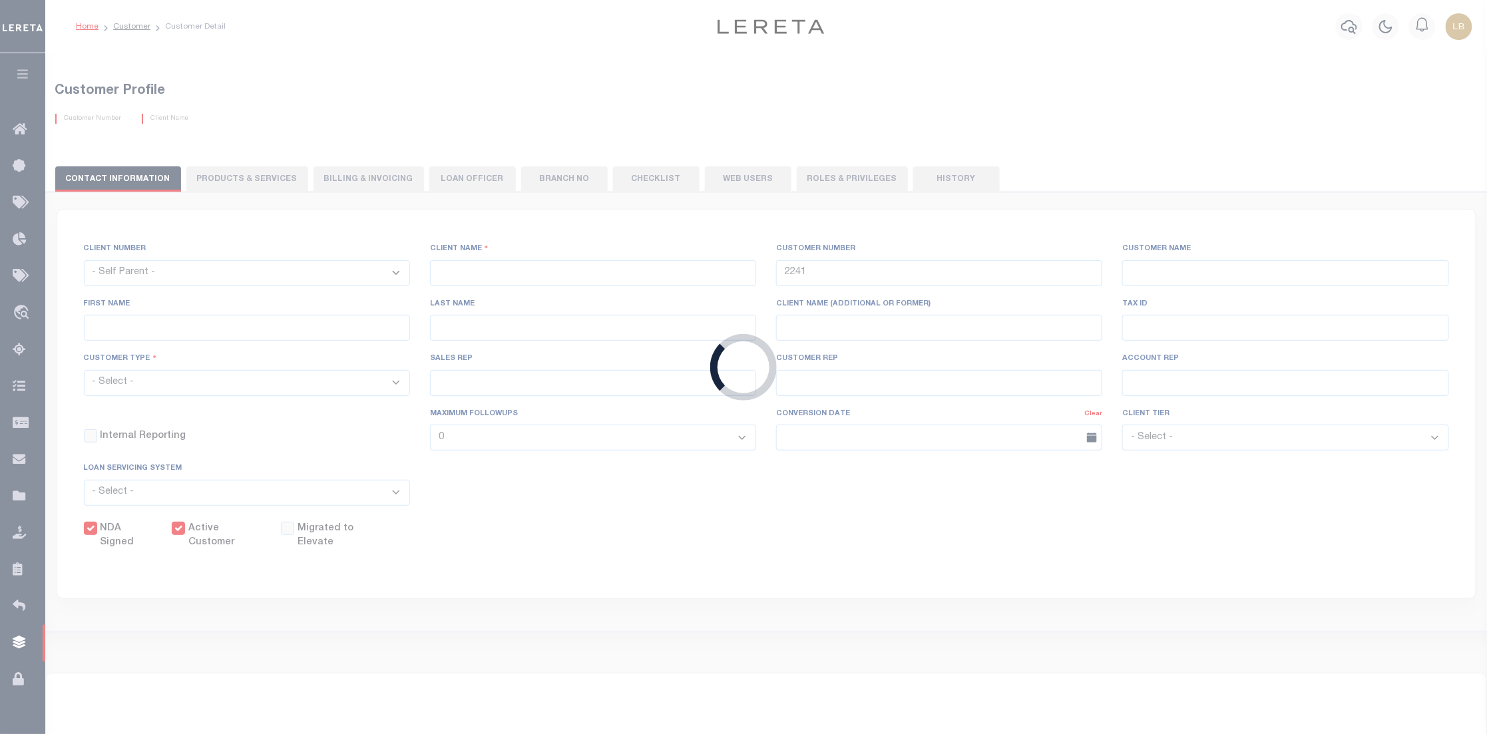
type input "Pack"
select select "Mixed Portfolio"
type input "Lauren McBride"
type input "[PERSON_NAME]"
type input "Beth Wiebe"
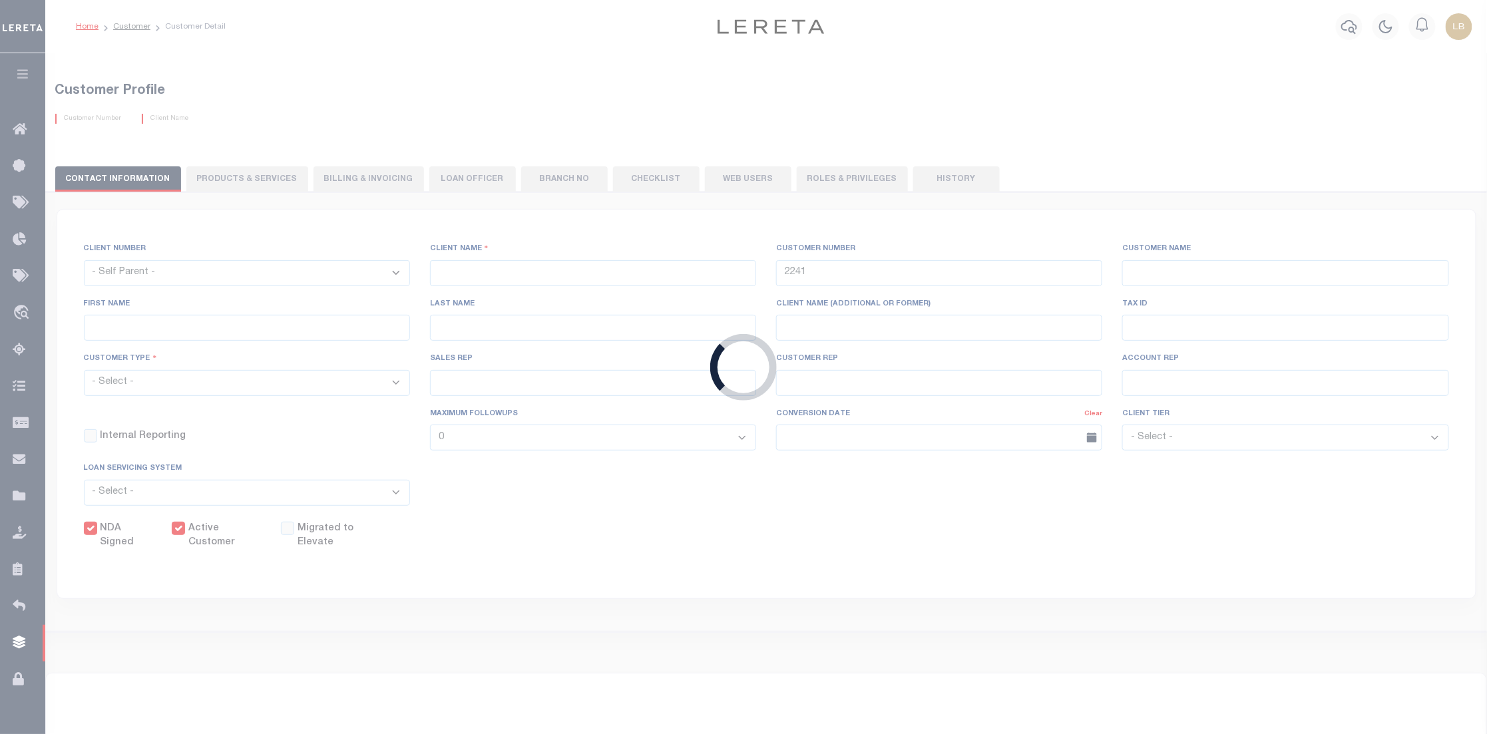
select select "FIS"
checkbox input "true"
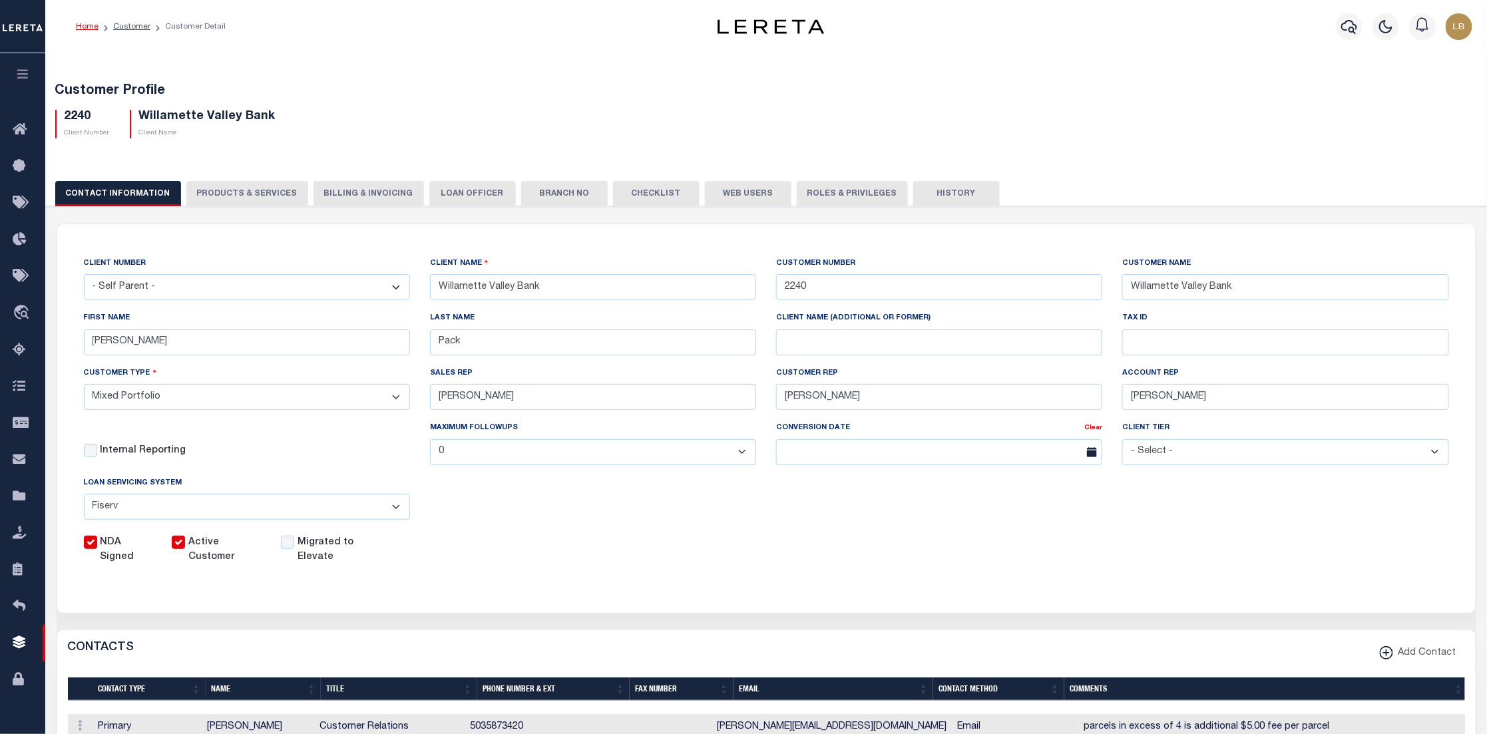
click at [724, 188] on button "Web Users" at bounding box center [748, 193] width 87 height 25
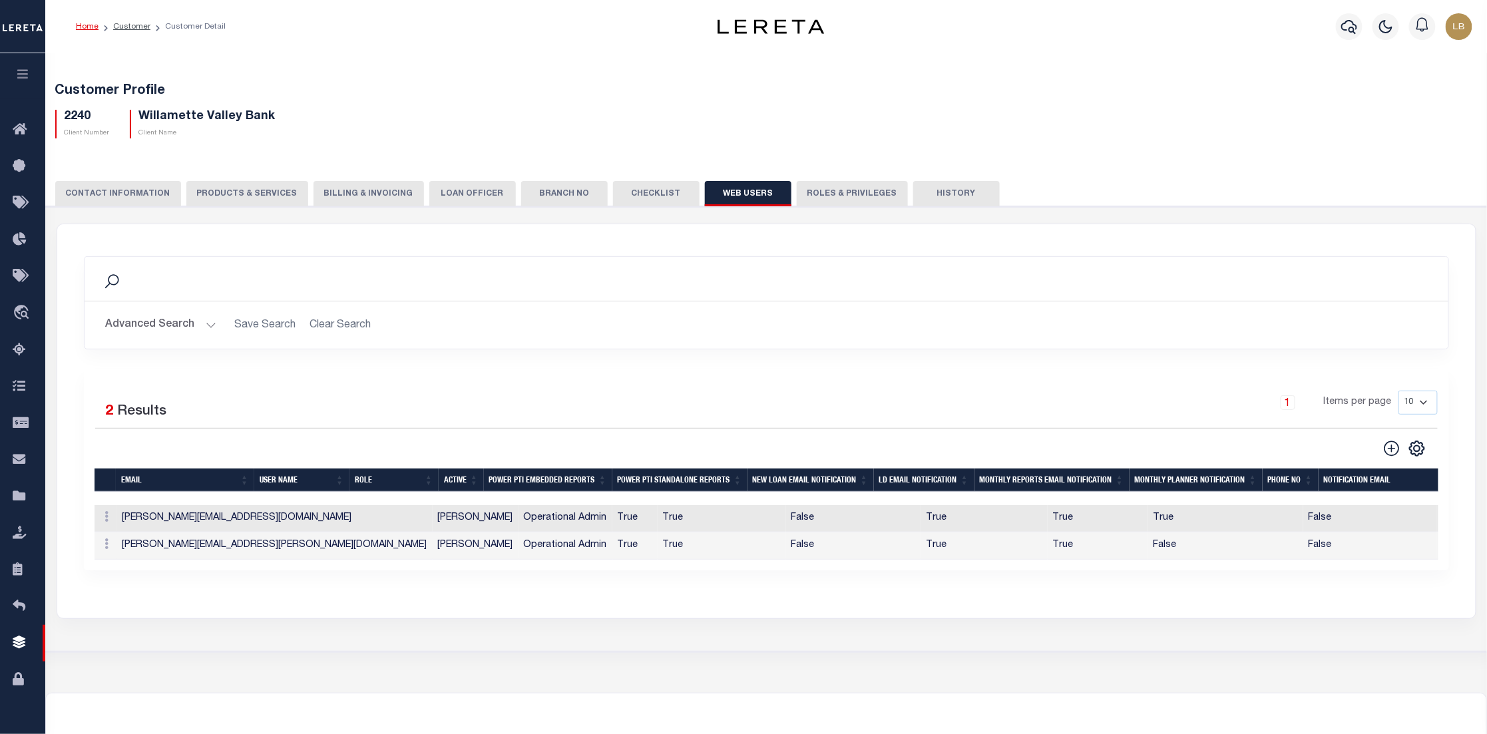
click at [207, 322] on button "Advanced Search" at bounding box center [161, 325] width 111 height 26
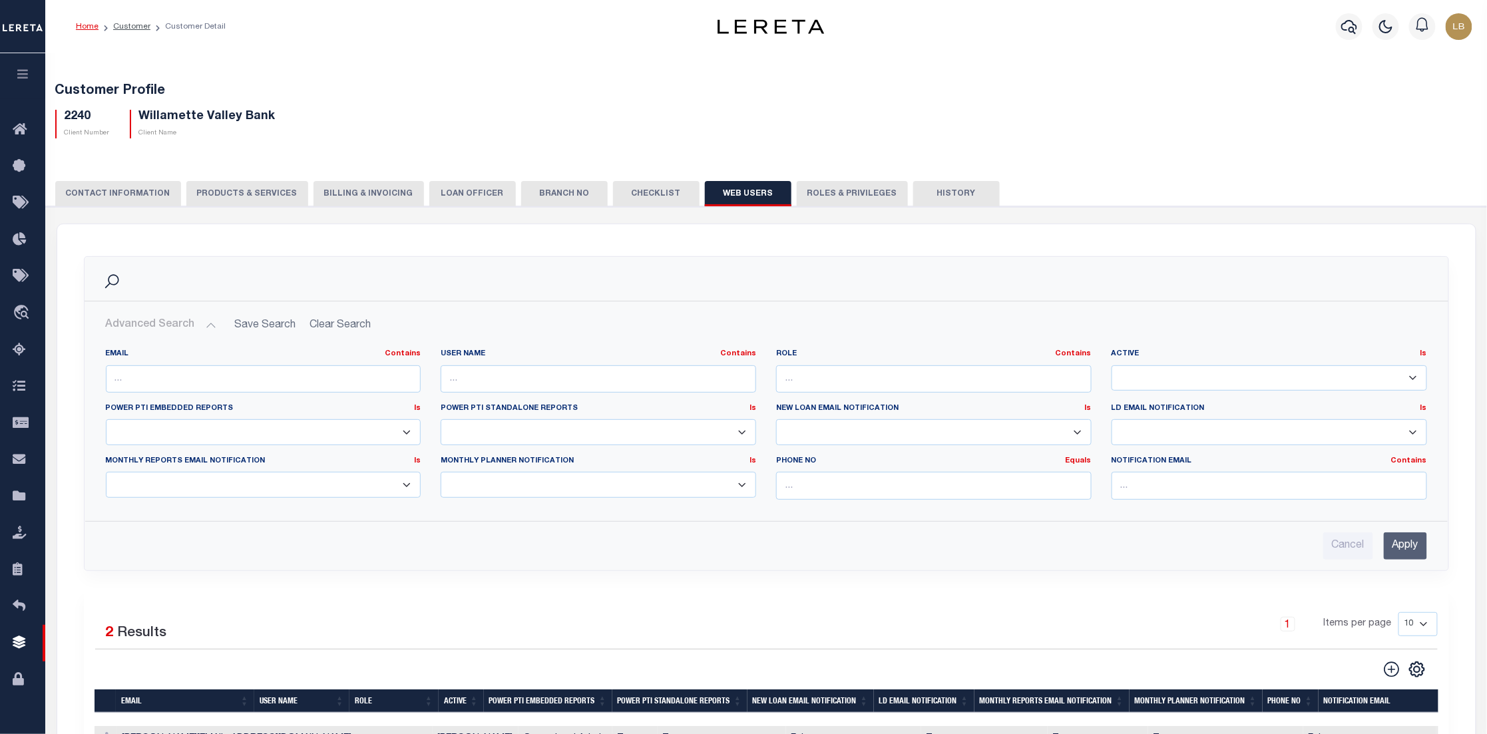
click at [332, 317] on h2 "Advanced Search Save Search Clear Search" at bounding box center [766, 325] width 1343 height 26
click at [336, 329] on h2 "Advanced Search Save Search Clear Search" at bounding box center [766, 325] width 1343 height 26
click at [336, 328] on h2 "Advanced Search Save Search Clear Search" at bounding box center [766, 325] width 1343 height 26
click at [126, 25] on link "Customer" at bounding box center [131, 27] width 37 height 8
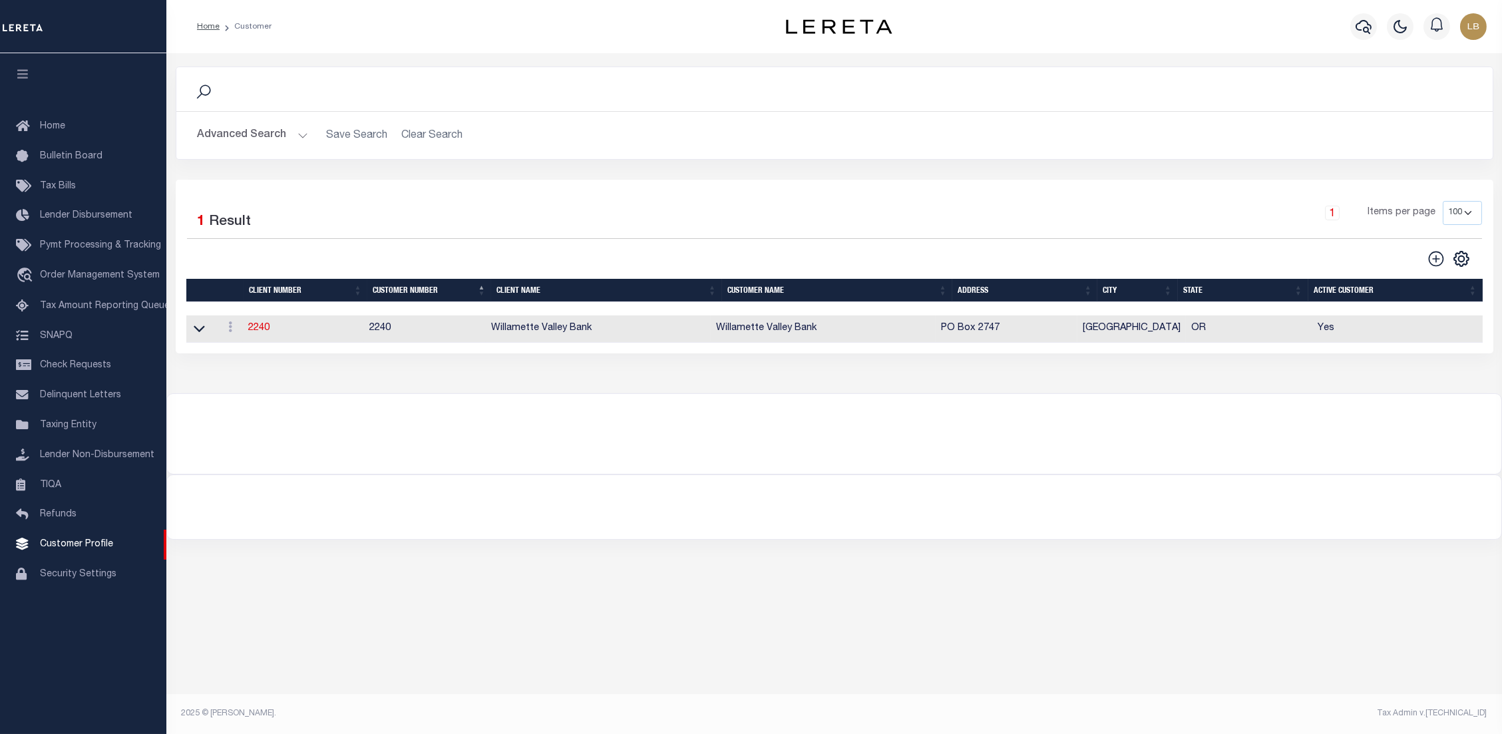
click at [290, 137] on button "Advanced Search" at bounding box center [253, 135] width 111 height 26
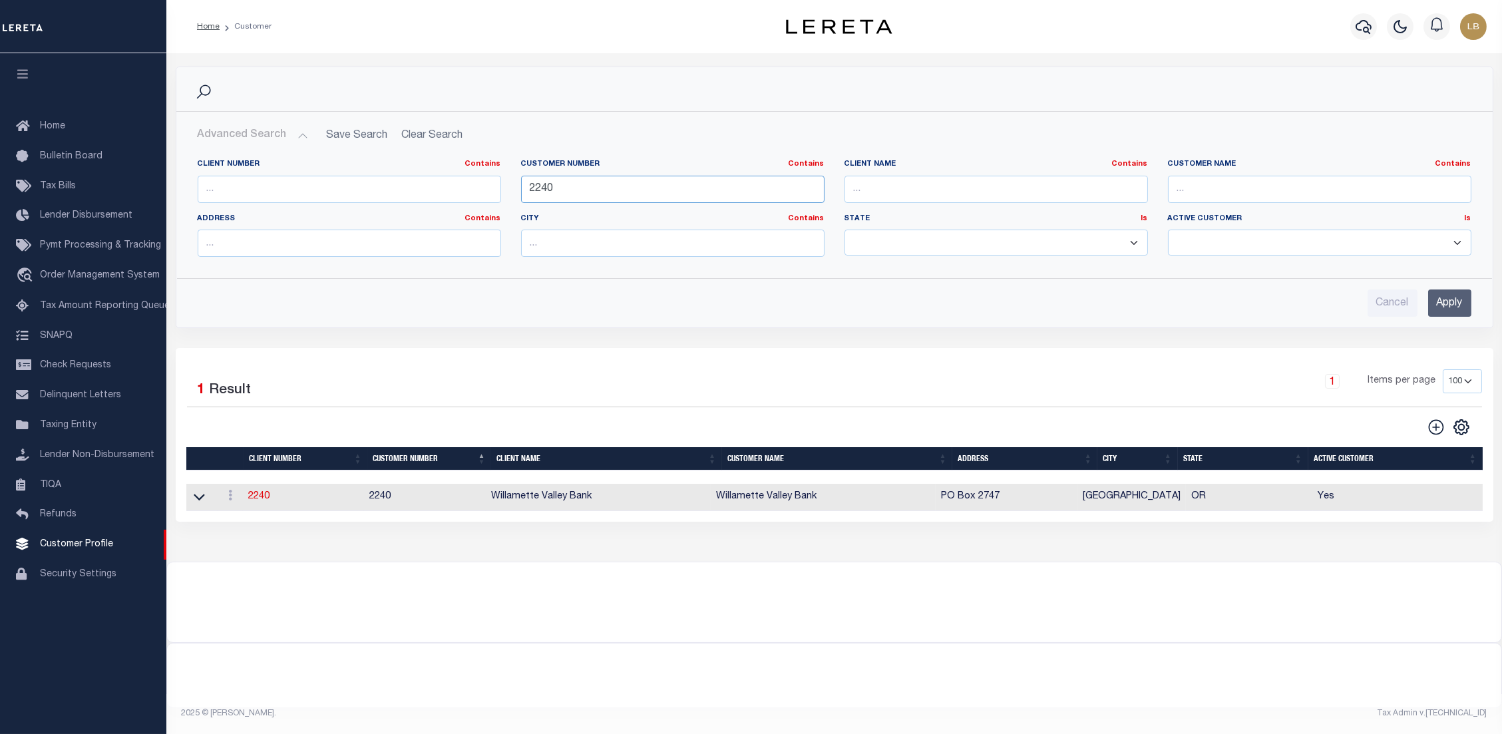
drag, startPoint x: 596, startPoint y: 198, endPoint x: 383, endPoint y: 192, distance: 213.8
click at [378, 190] on div "Client Number Contains Contains Is Customer Number Contains Contains Is 2240 Is" at bounding box center [835, 213] width 1294 height 109
type input "1052"
click at [1435, 305] on input "Apply" at bounding box center [1450, 303] width 43 height 27
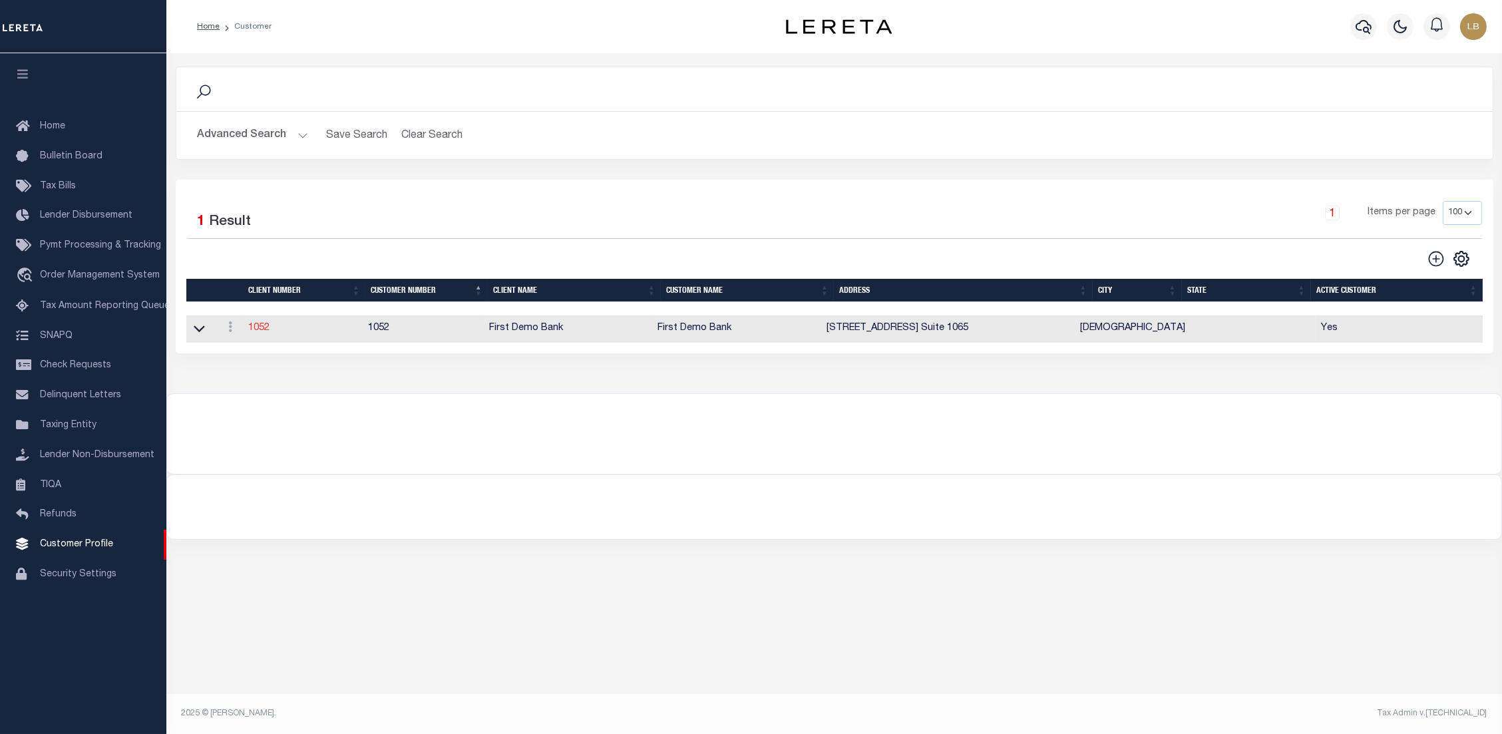
click at [262, 331] on link "1052" at bounding box center [258, 328] width 21 height 9
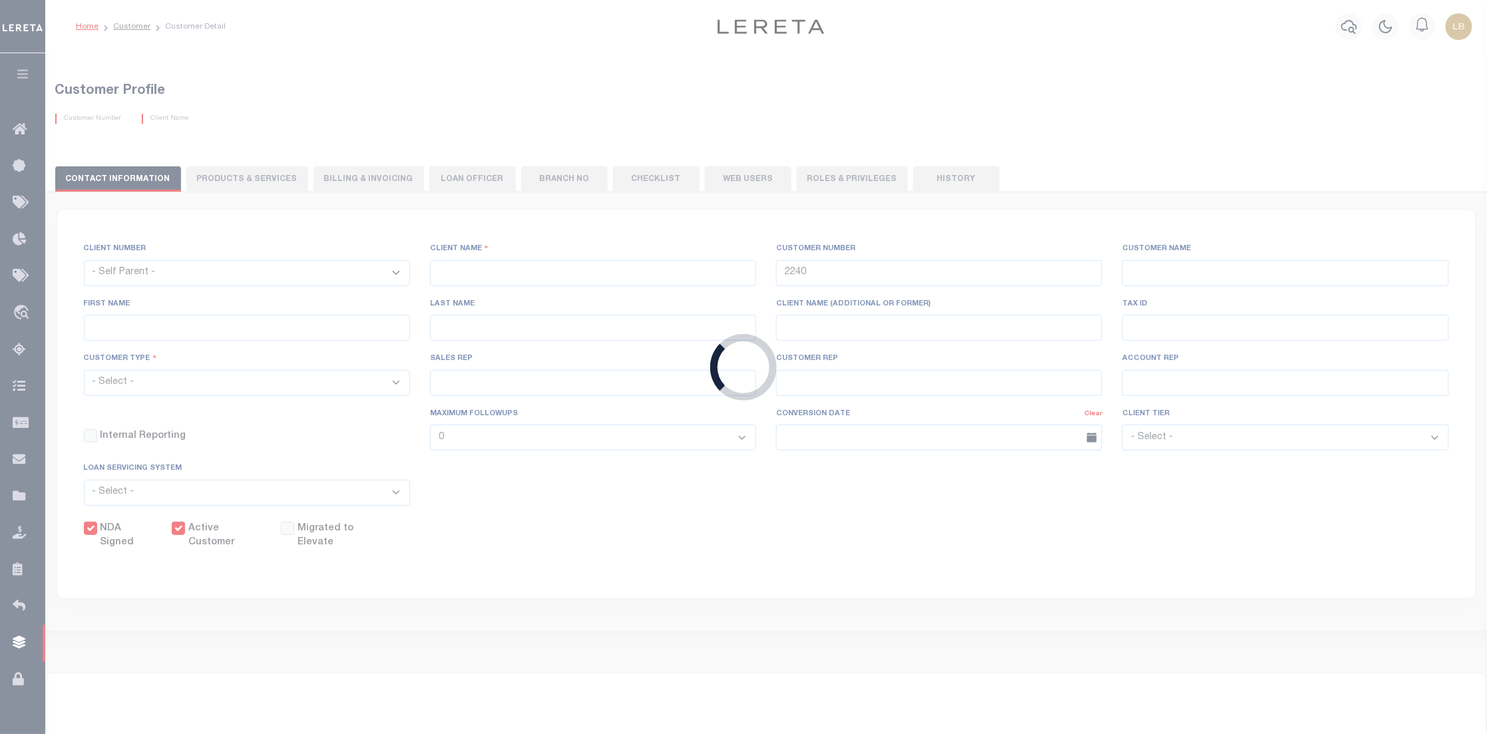
select select
type input "First Demo Bank"
type input "1052"
type input "First Demo Bank"
select select "Mixed Portfolio"
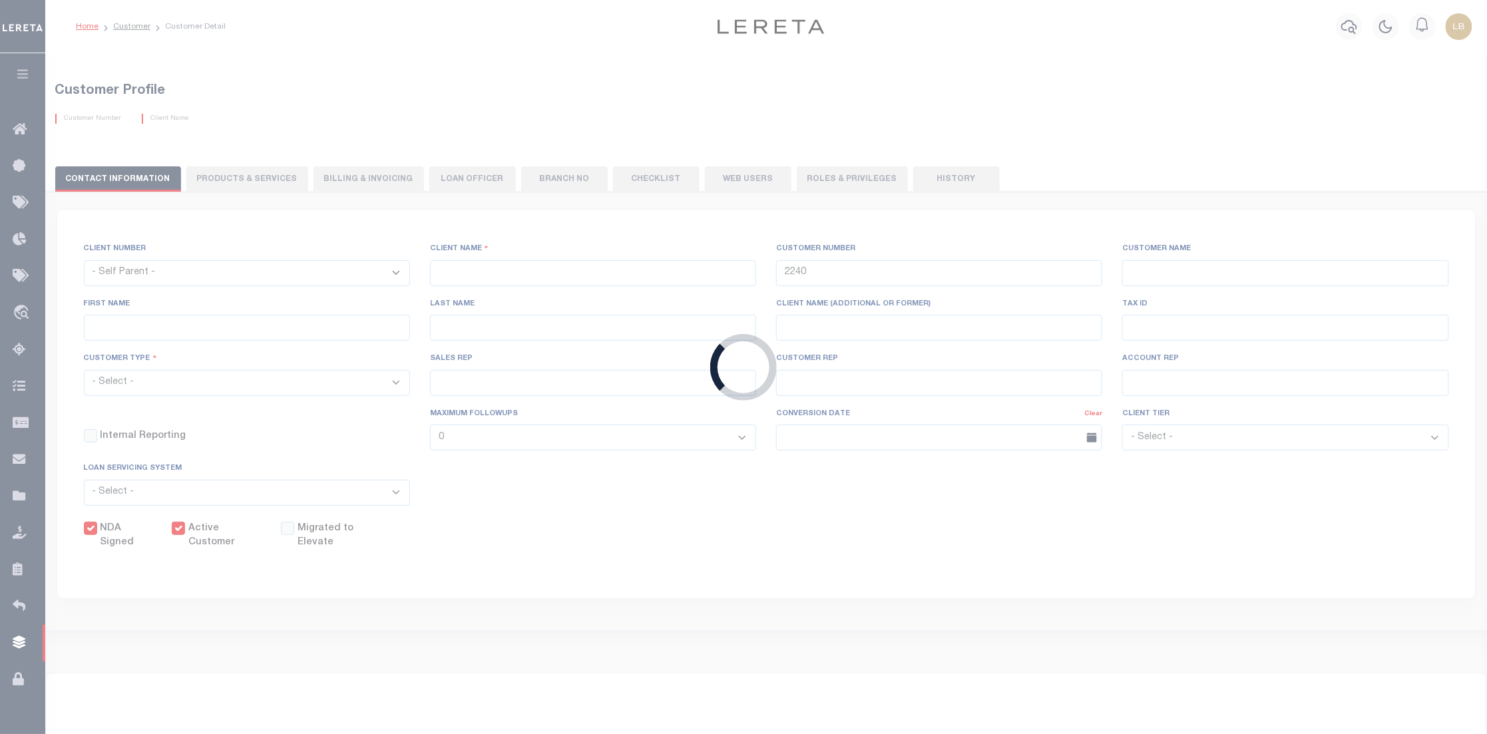
type input "[PERSON_NAME]"
type input "[DATE]"
select select "Tier 1"
checkbox input "true"
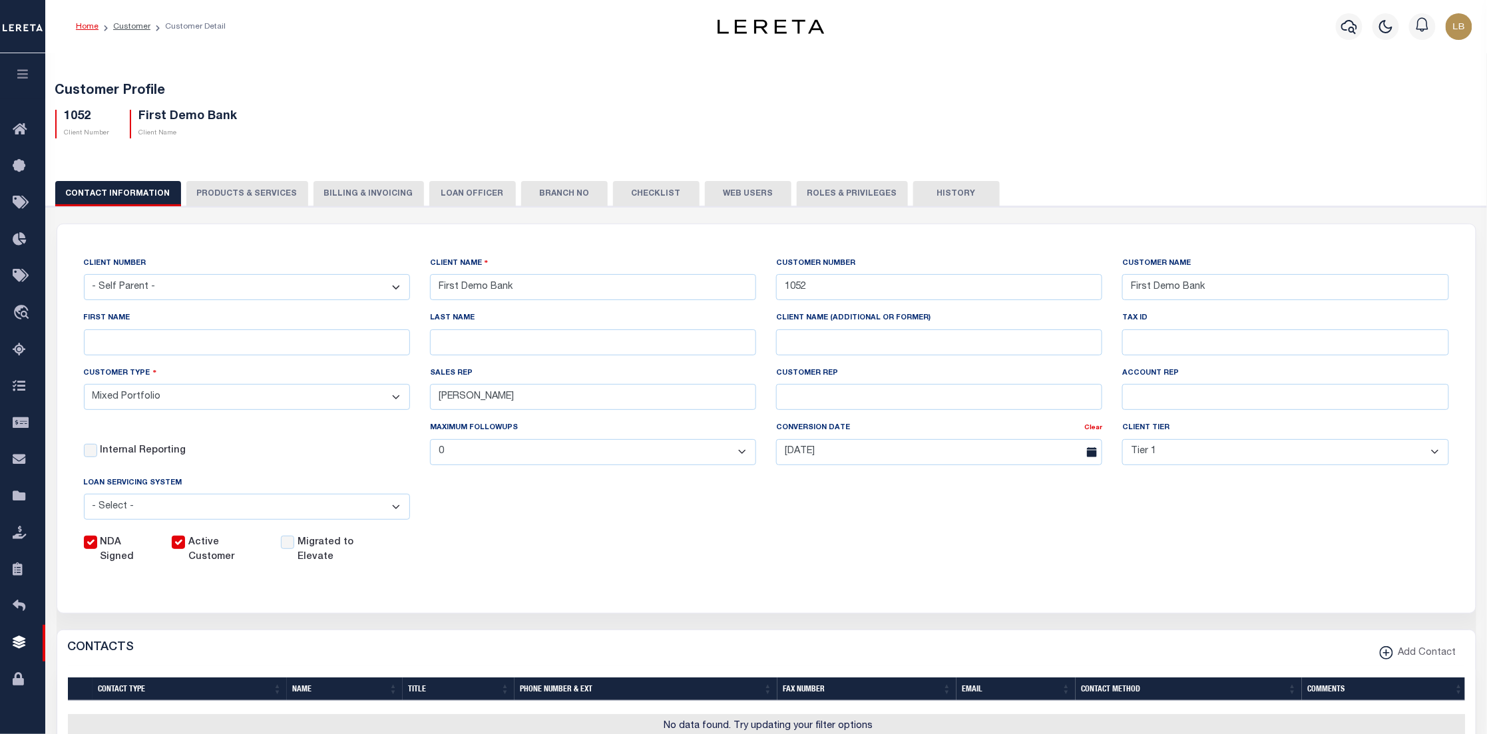
click at [756, 194] on button "Web Users" at bounding box center [748, 193] width 87 height 25
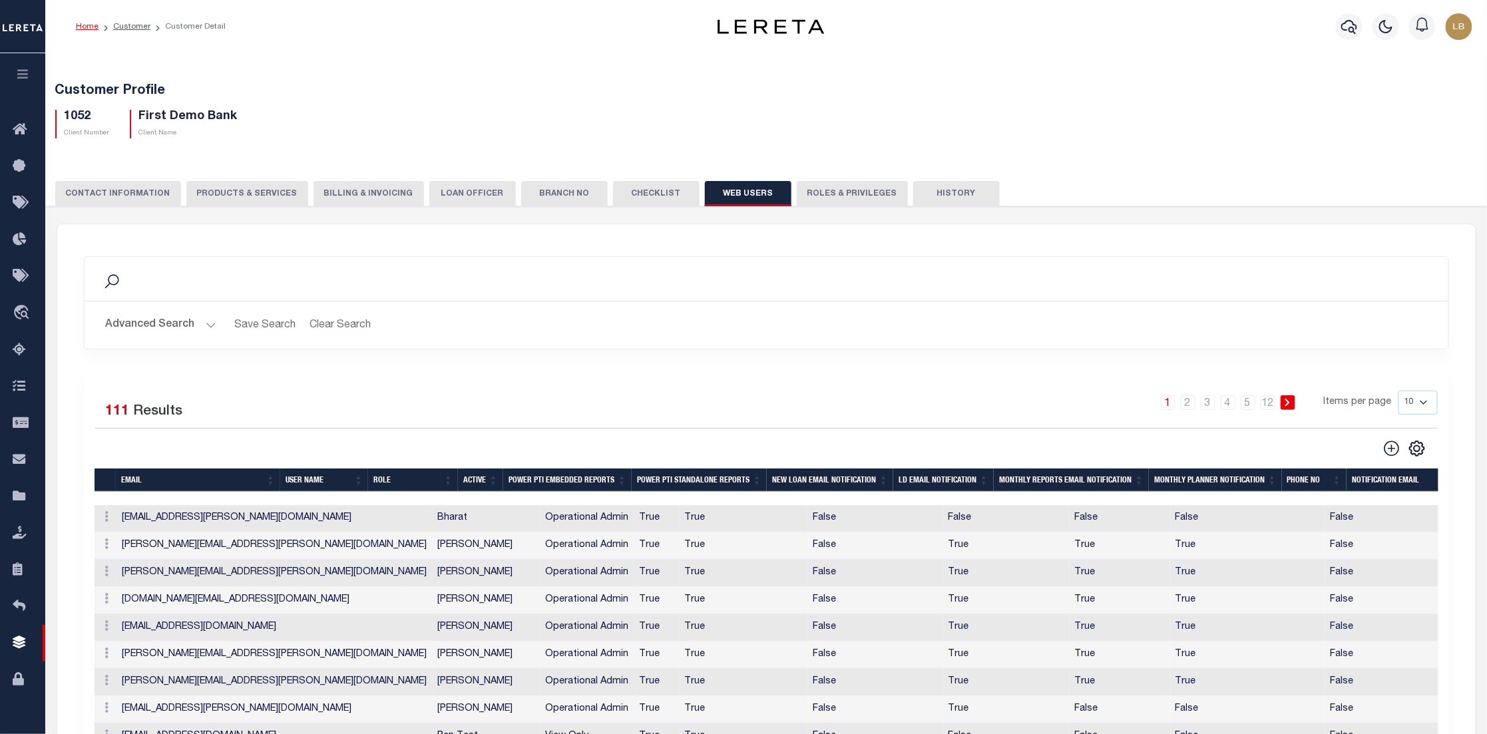
click at [208, 323] on button "Advanced Search" at bounding box center [161, 325] width 111 height 26
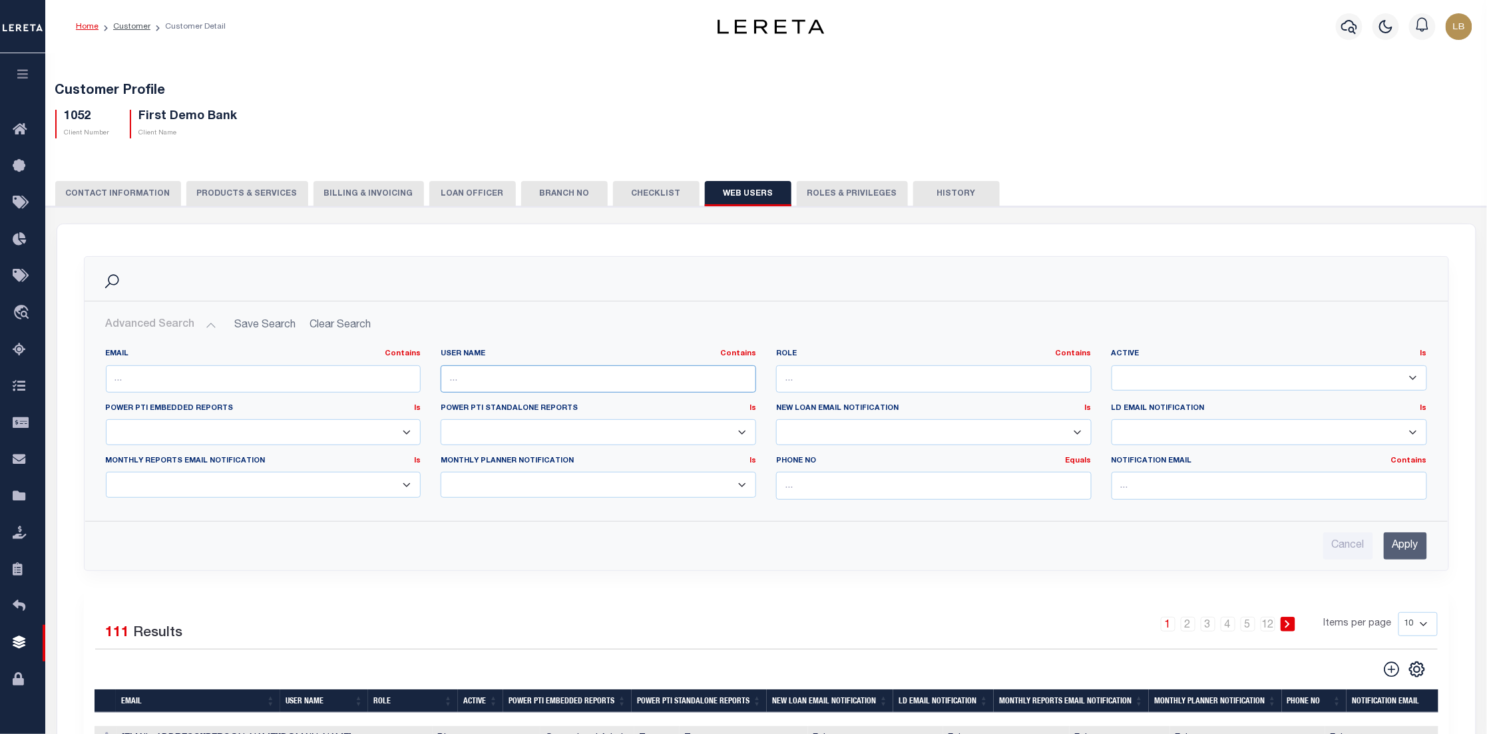
drag, startPoint x: 511, startPoint y: 379, endPoint x: 531, endPoint y: 378, distance: 20.7
click at [511, 383] on input "text" at bounding box center [599, 378] width 316 height 27
type input "[PERSON_NAME]"
drag, startPoint x: 1409, startPoint y: 552, endPoint x: 1399, endPoint y: 546, distance: 11.1
click at [1400, 551] on input "Apply" at bounding box center [1405, 546] width 43 height 27
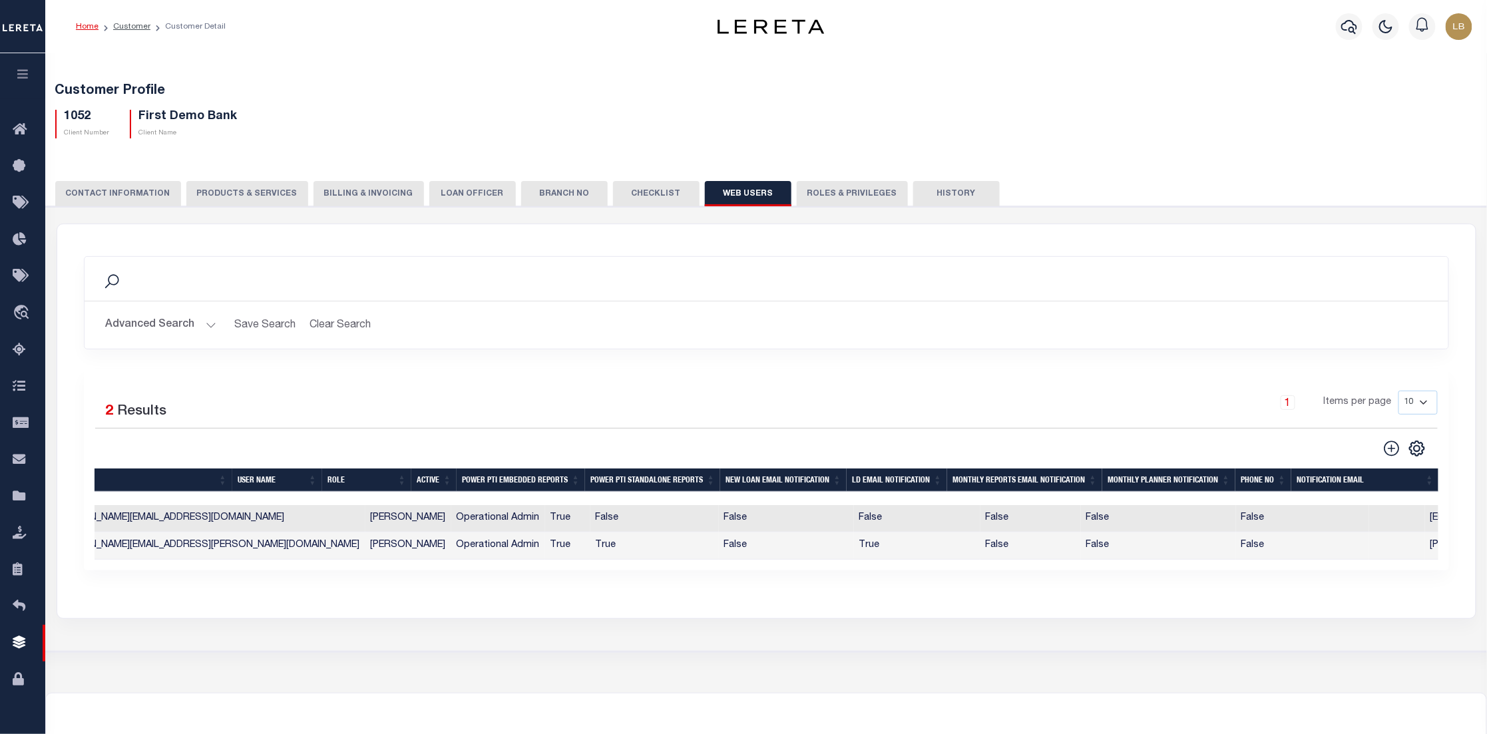
scroll to position [0, 67]
